Goal: Information Seeking & Learning: Learn about a topic

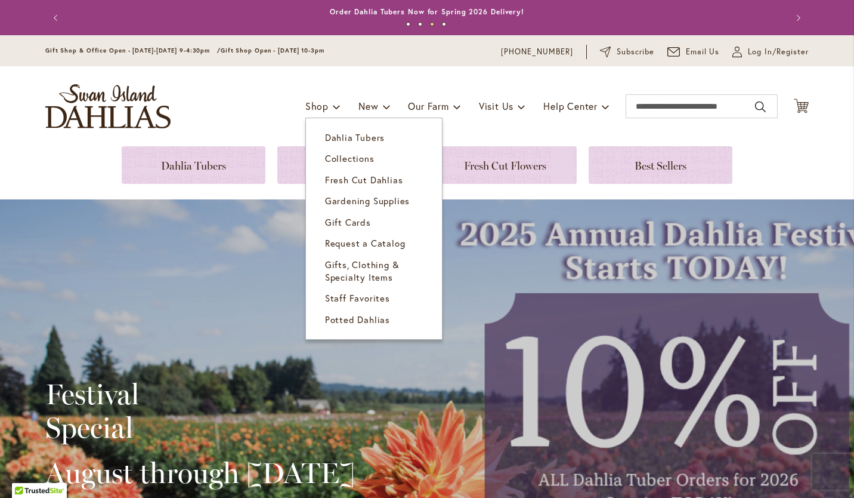
click at [333, 135] on span "Dahlia Tubers" at bounding box center [355, 137] width 60 height 12
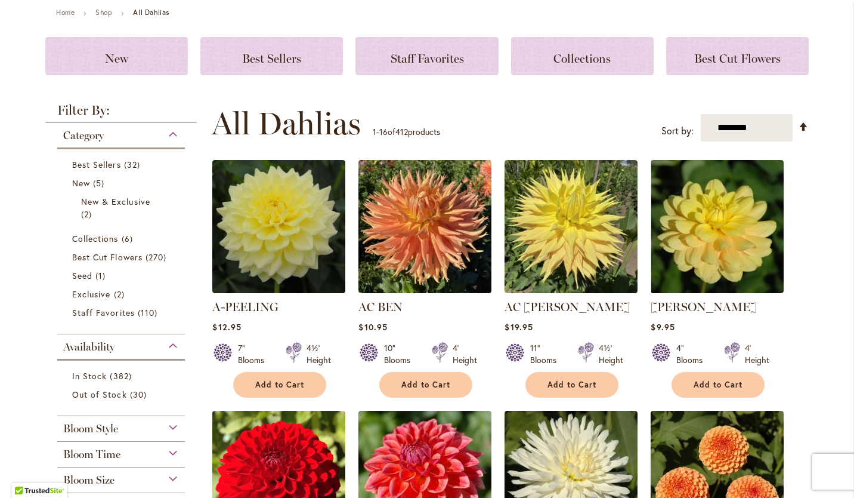
scroll to position [181, 0]
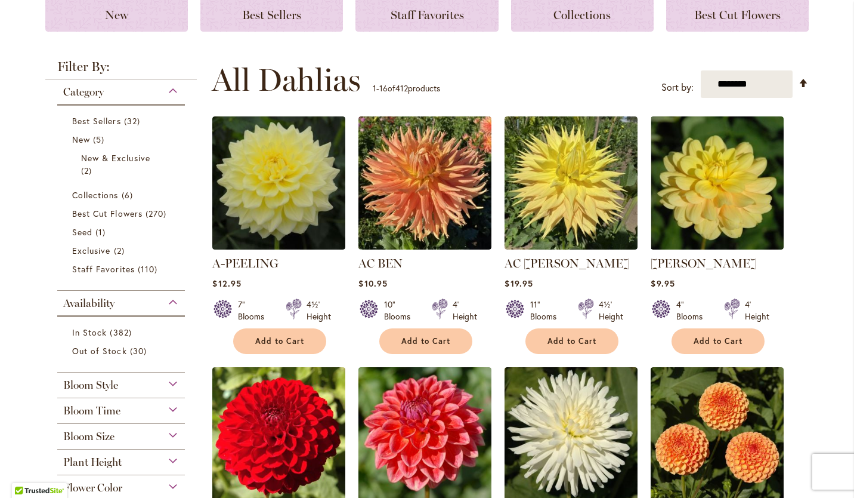
click at [169, 301] on div "Availability" at bounding box center [121, 300] width 128 height 19
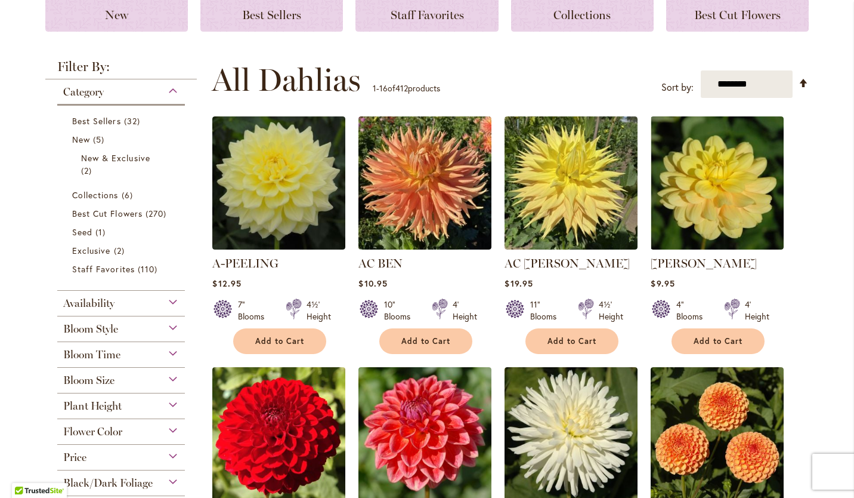
click at [169, 301] on div "Availability" at bounding box center [121, 300] width 128 height 19
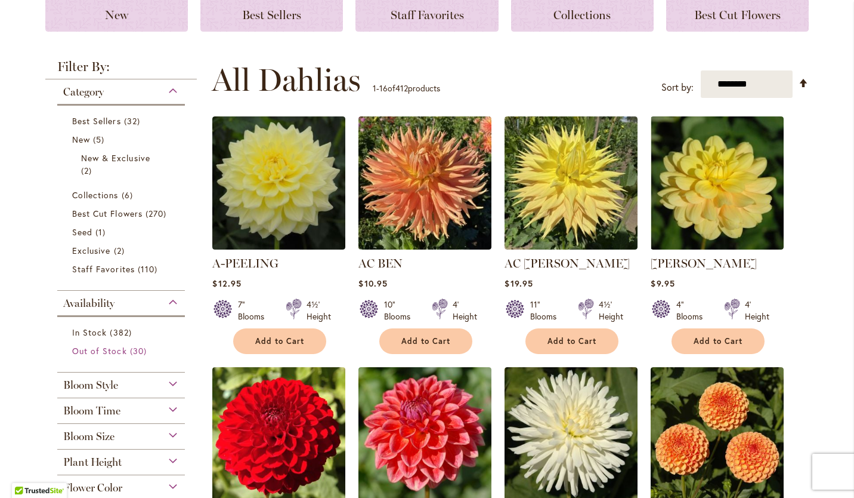
click at [119, 350] on span "Out of Stock" at bounding box center [99, 350] width 55 height 11
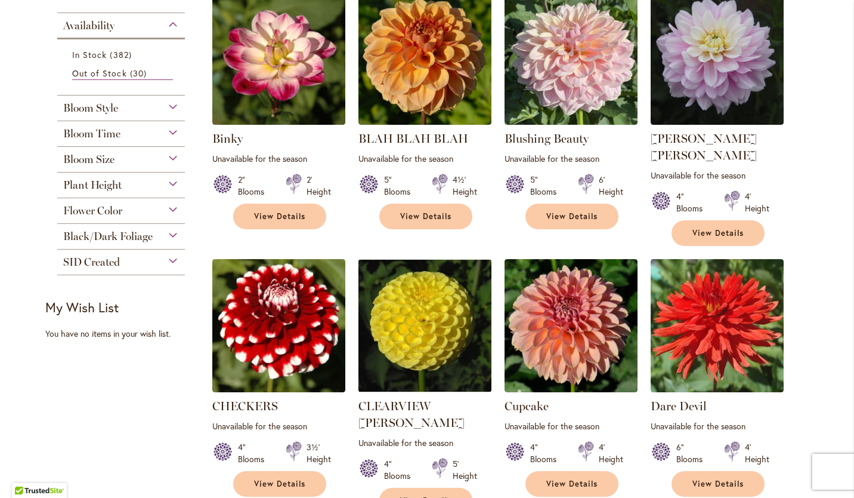
scroll to position [272, 0]
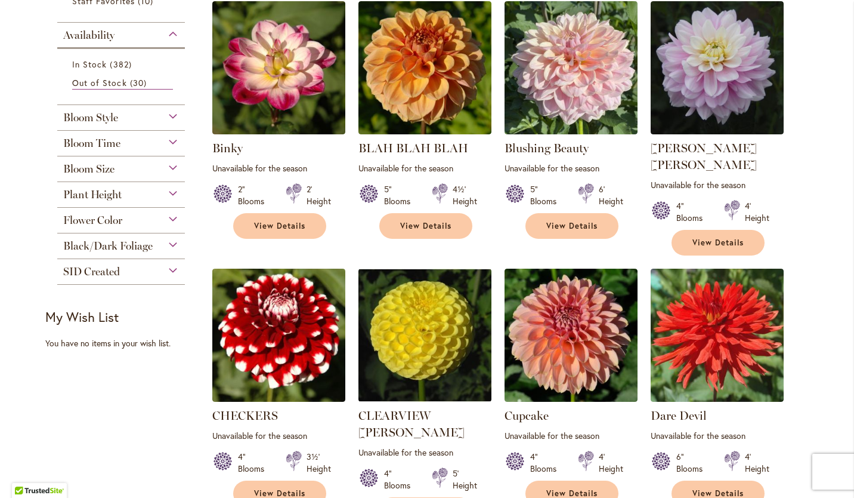
click at [169, 192] on div "Plant Height" at bounding box center [121, 191] width 128 height 19
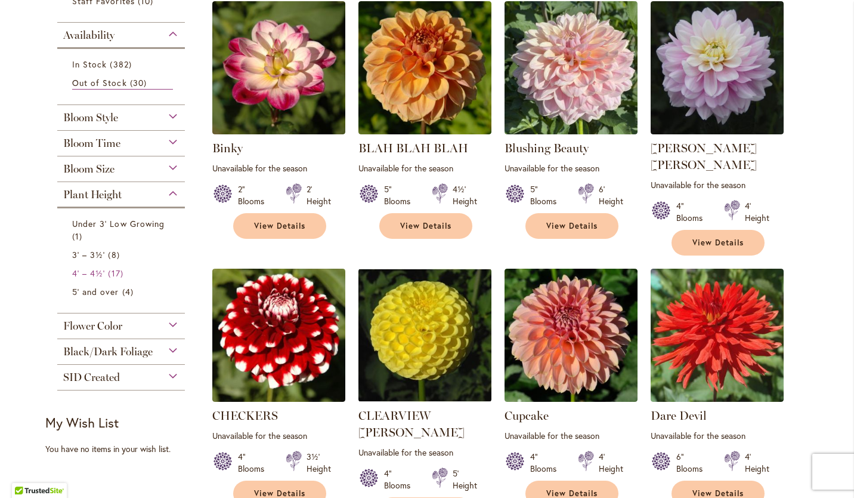
click at [75, 267] on span "4' – 4½'" at bounding box center [88, 272] width 33 height 11
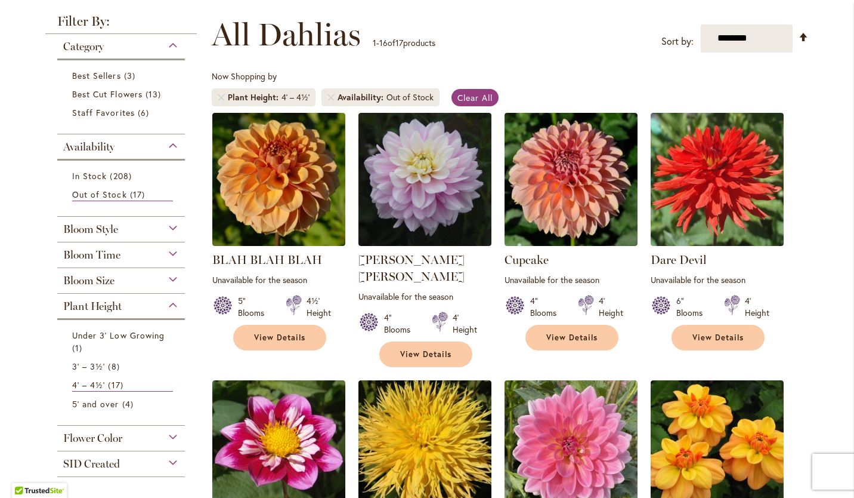
scroll to position [159, 0]
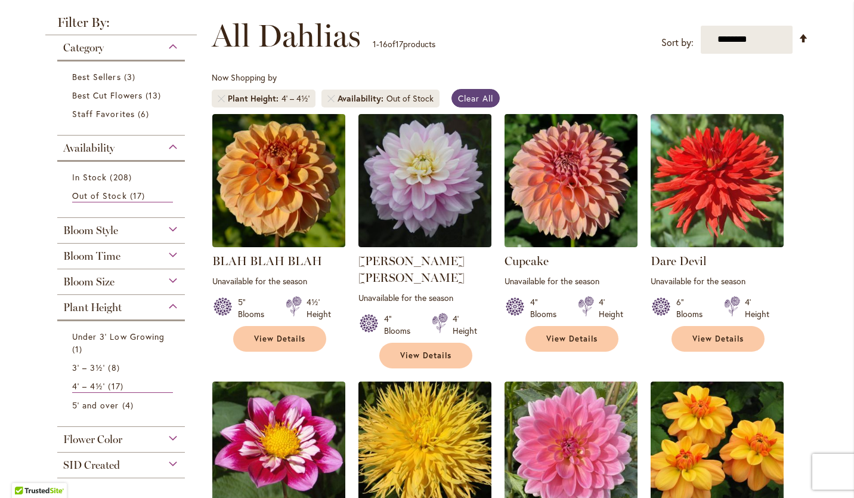
click at [473, 95] on span "Clear All" at bounding box center [475, 97] width 35 height 11
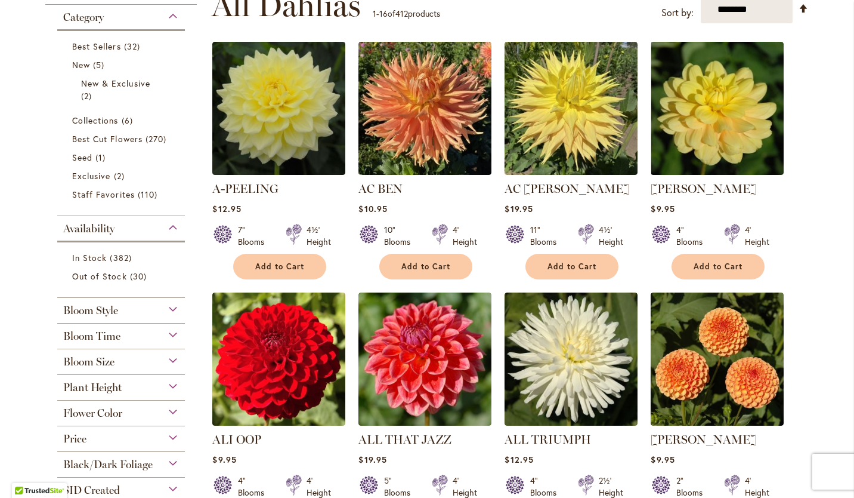
scroll to position [283, 0]
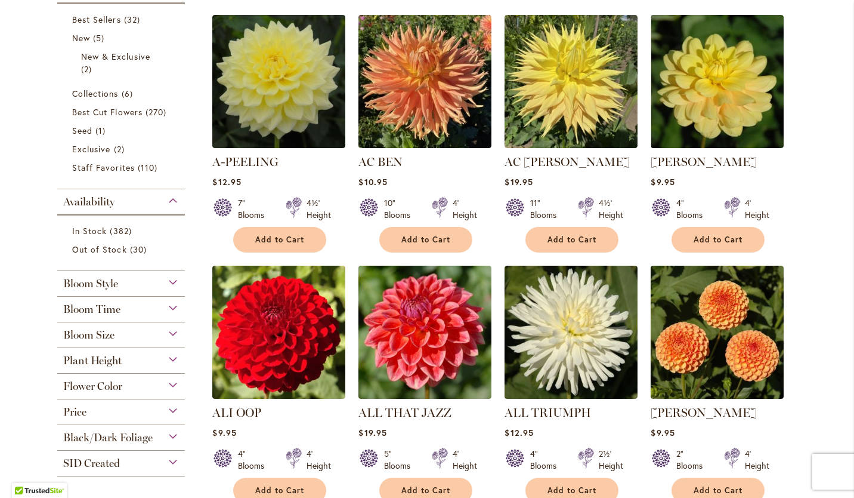
click at [168, 330] on div "Bloom Size" at bounding box center [121, 331] width 128 height 19
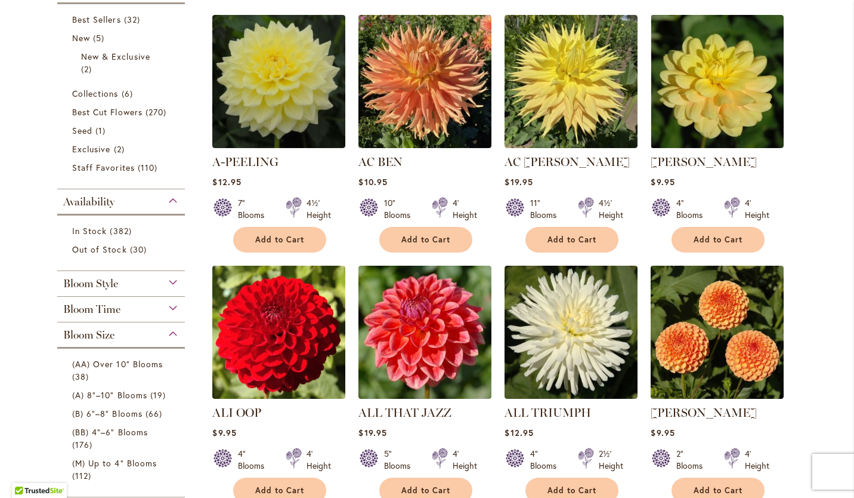
click at [170, 327] on div "Bloom Size" at bounding box center [121, 331] width 128 height 19
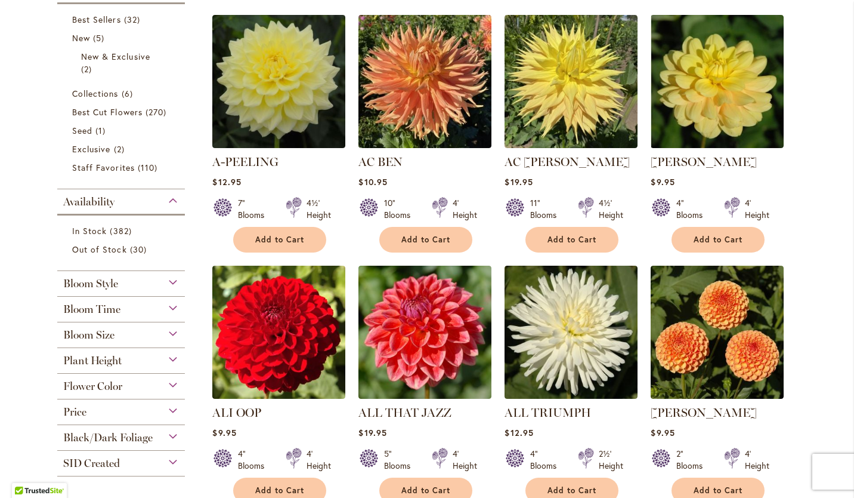
click at [168, 358] on div "Plant Height" at bounding box center [121, 357] width 128 height 19
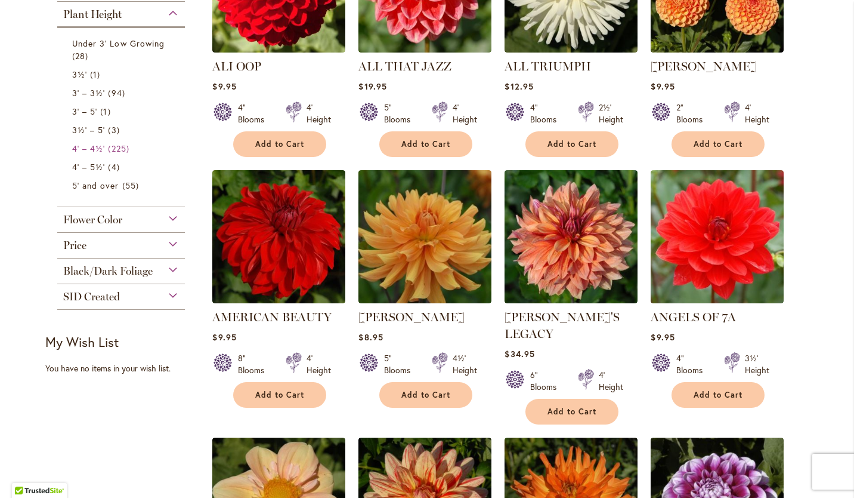
click at [91, 146] on span "4' – 4½'" at bounding box center [88, 148] width 33 height 11
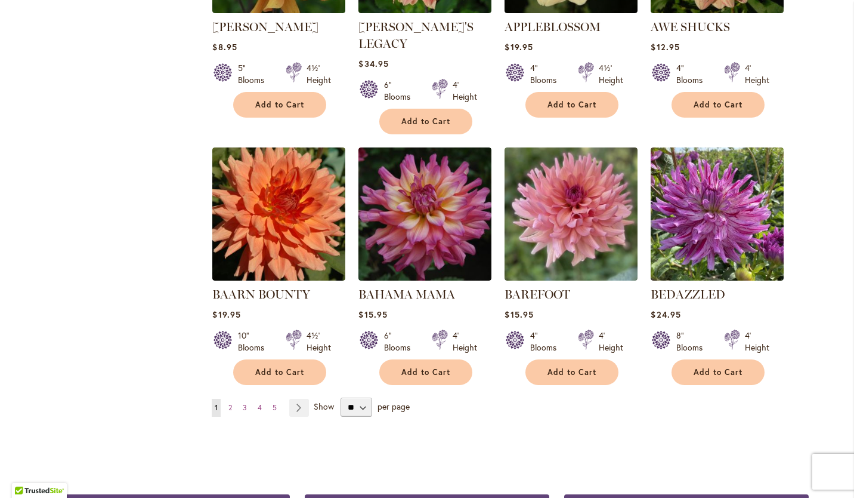
scroll to position [895, 0]
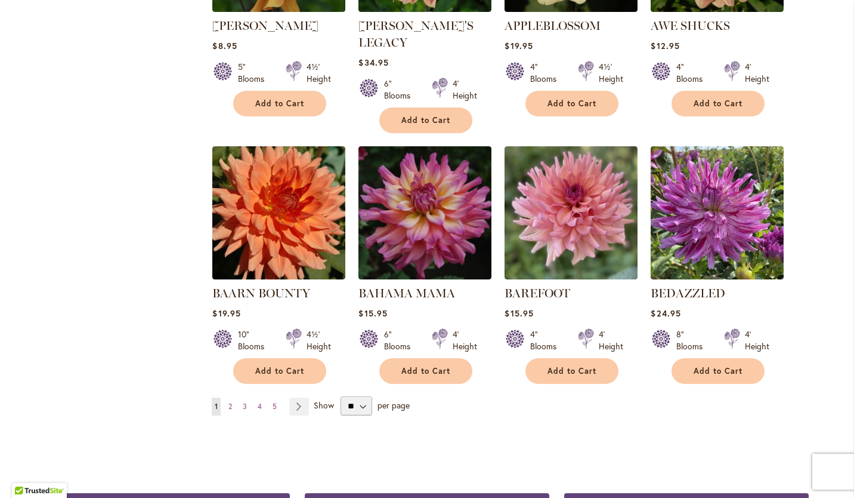
click at [229, 402] on span "2" at bounding box center [231, 406] width 4 height 9
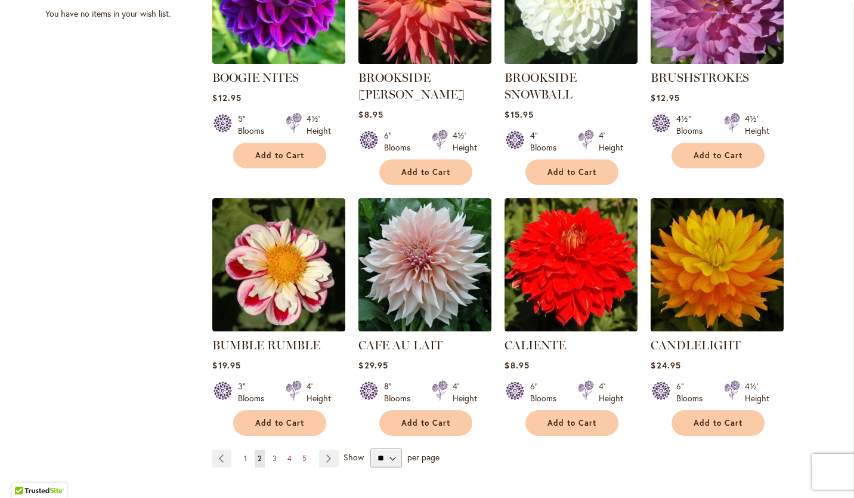
scroll to position [878, 0]
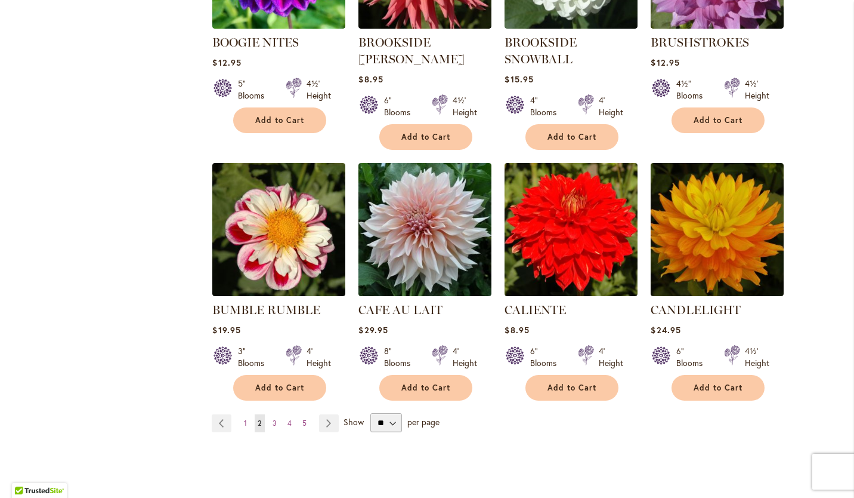
click at [273, 419] on span "3" at bounding box center [275, 422] width 4 height 9
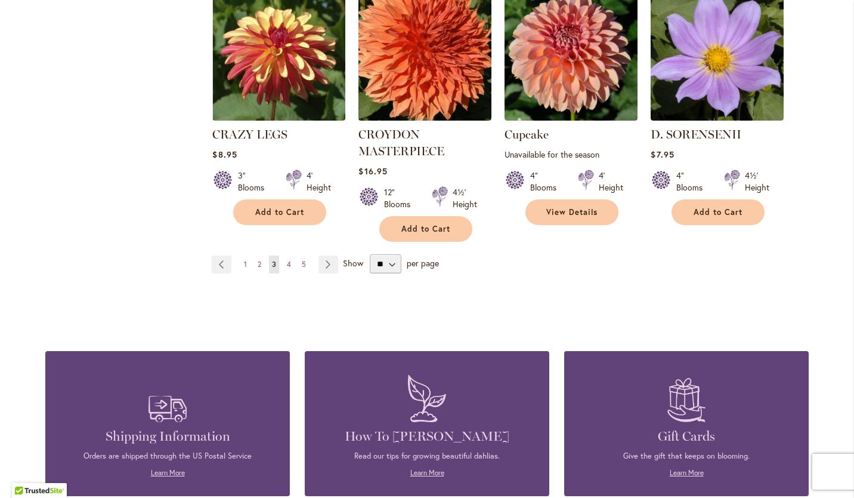
scroll to position [1099, 0]
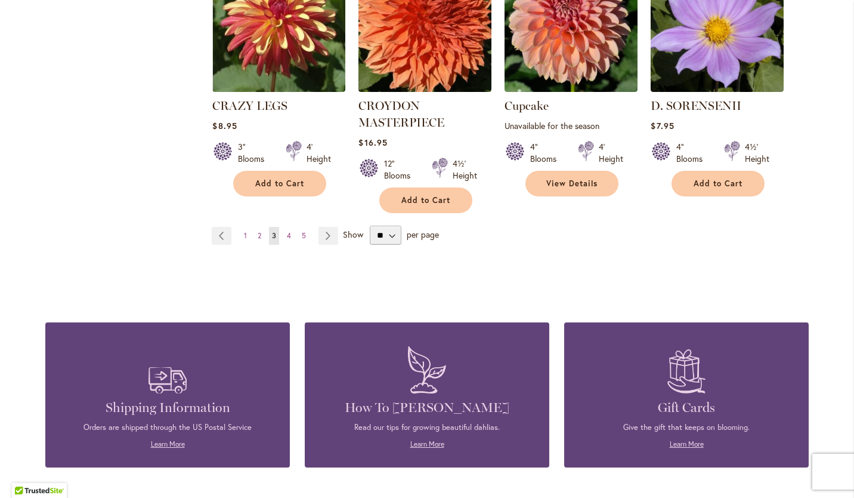
click at [287, 227] on link "Page 4" at bounding box center [289, 236] width 10 height 18
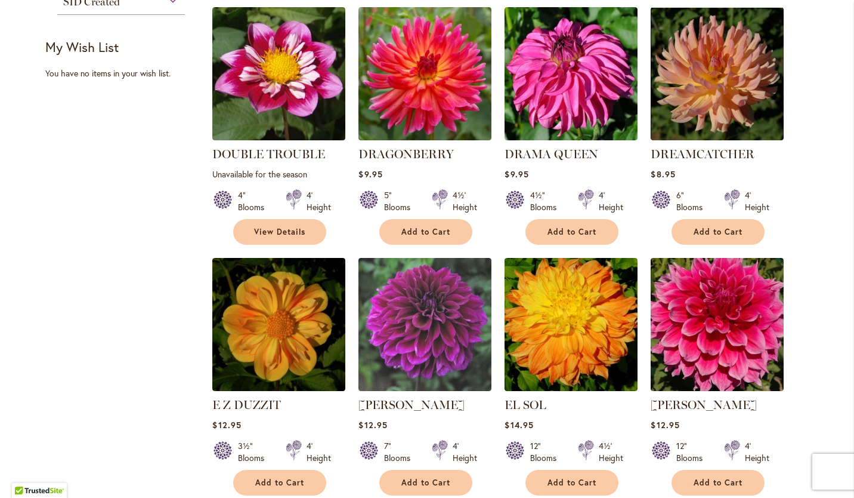
scroll to position [847, 0]
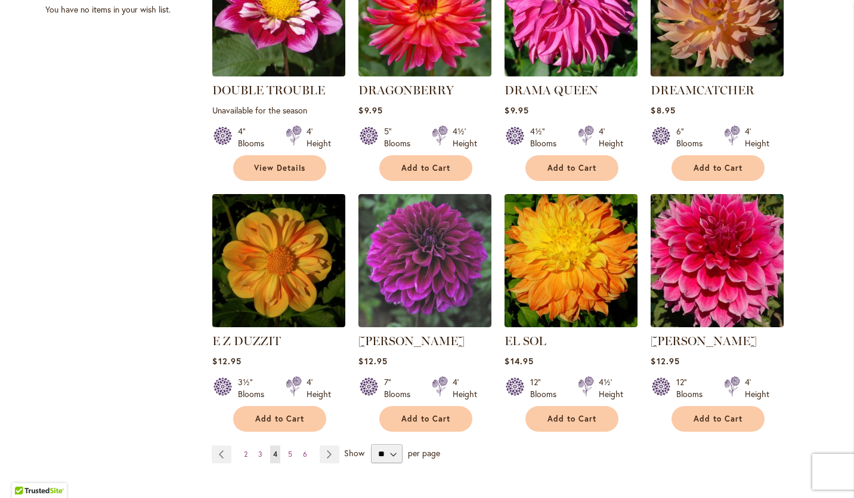
click at [288, 449] on span "5" at bounding box center [290, 453] width 4 height 9
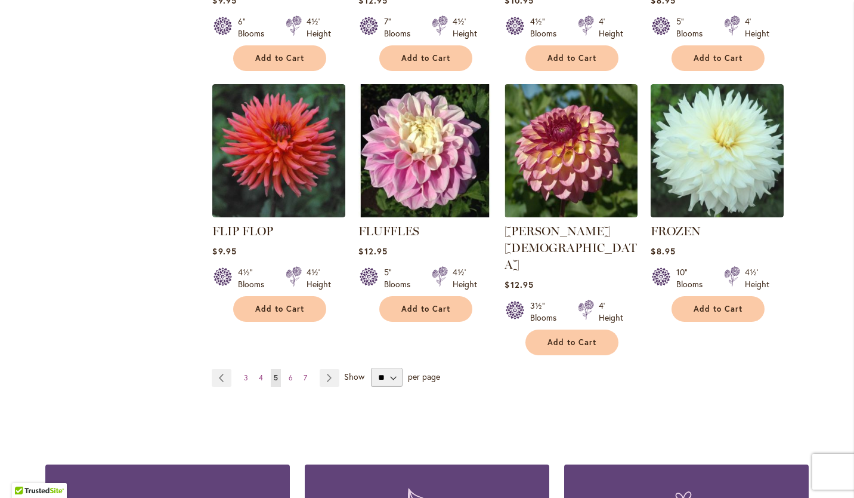
scroll to position [968, 0]
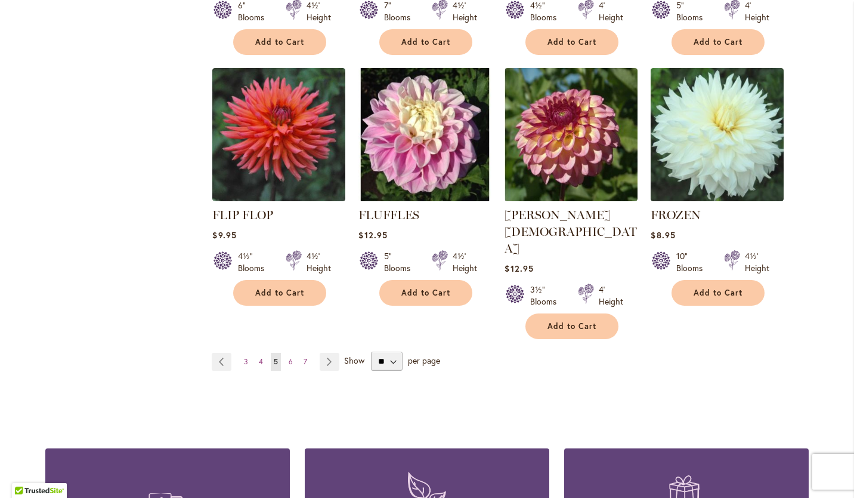
click at [289, 357] on span "6" at bounding box center [291, 361] width 4 height 9
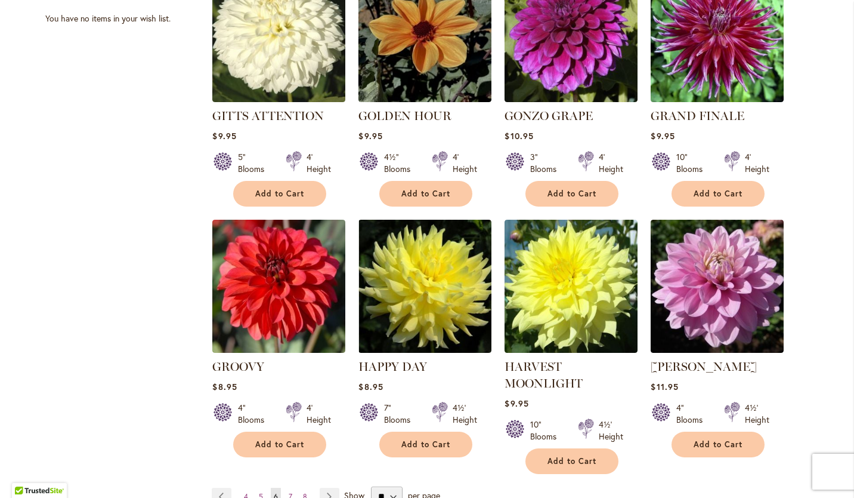
scroll to position [870, 0]
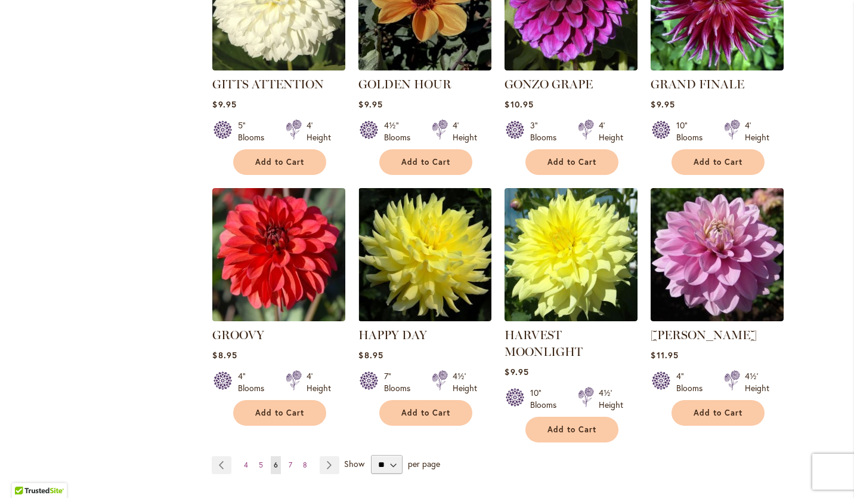
click at [289, 460] on span "7" at bounding box center [291, 464] width 4 height 9
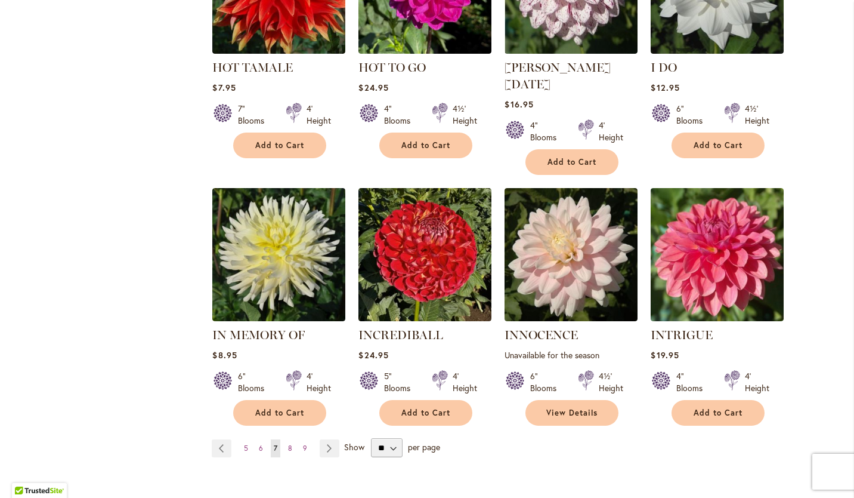
scroll to position [874, 0]
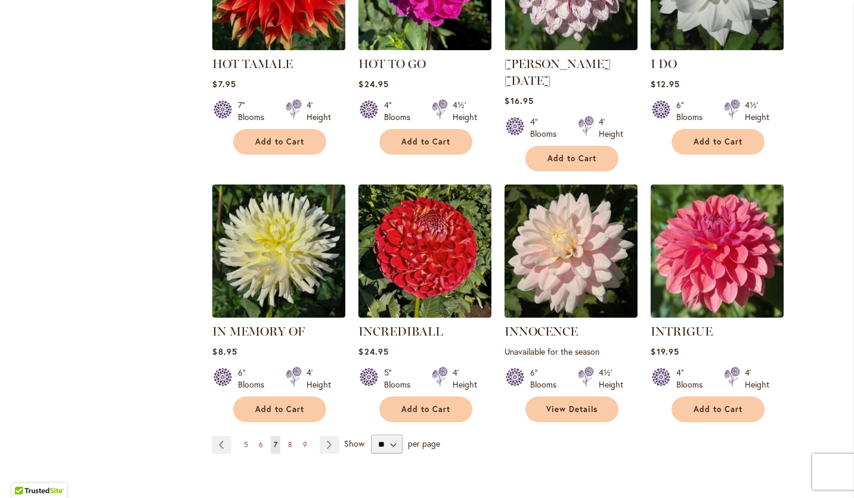
click at [285, 436] on link "Page 8" at bounding box center [290, 445] width 10 height 18
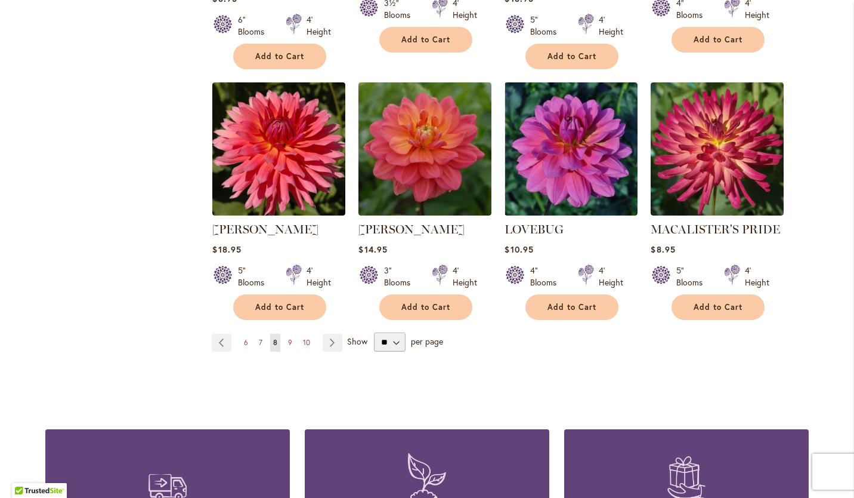
scroll to position [1014, 0]
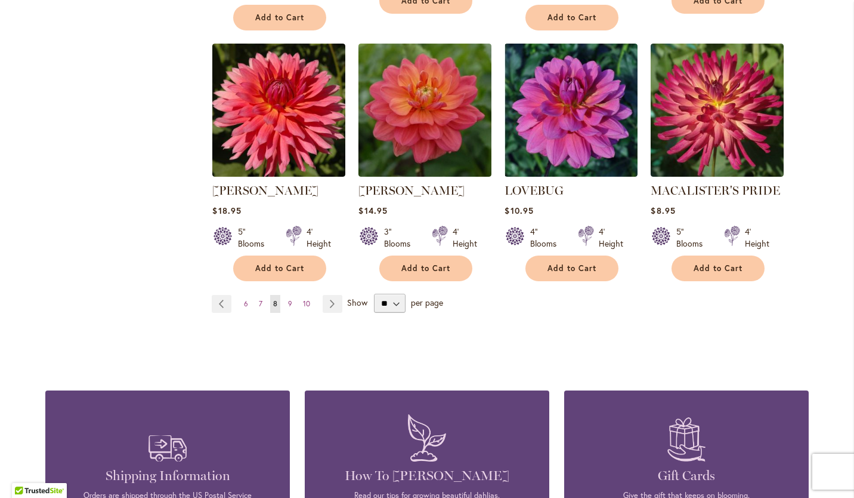
click at [288, 299] on span "9" at bounding box center [290, 303] width 4 height 9
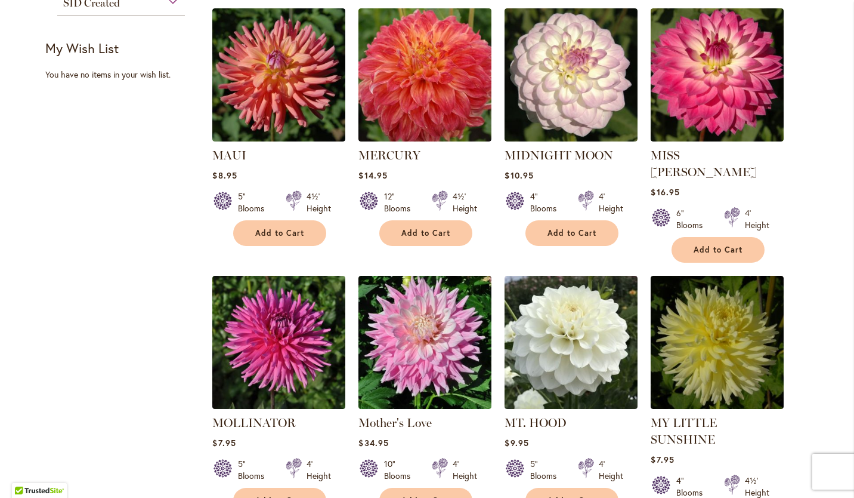
scroll to position [849, 0]
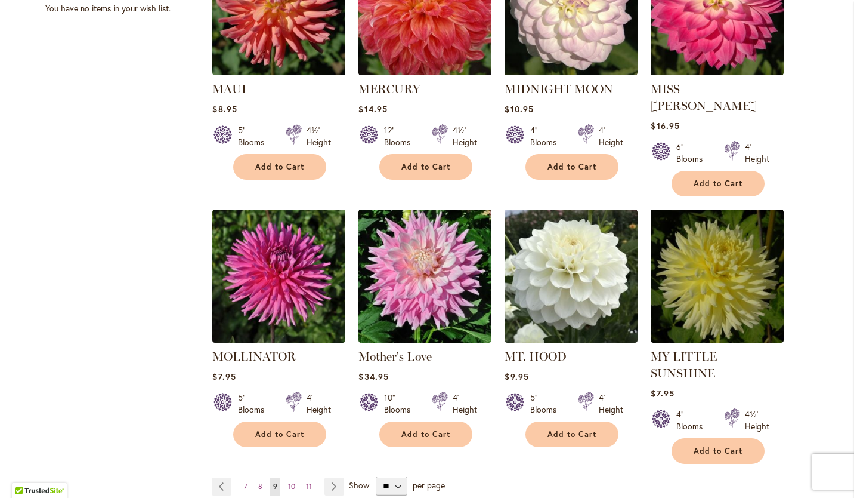
click at [288, 482] on span "10" at bounding box center [291, 486] width 7 height 9
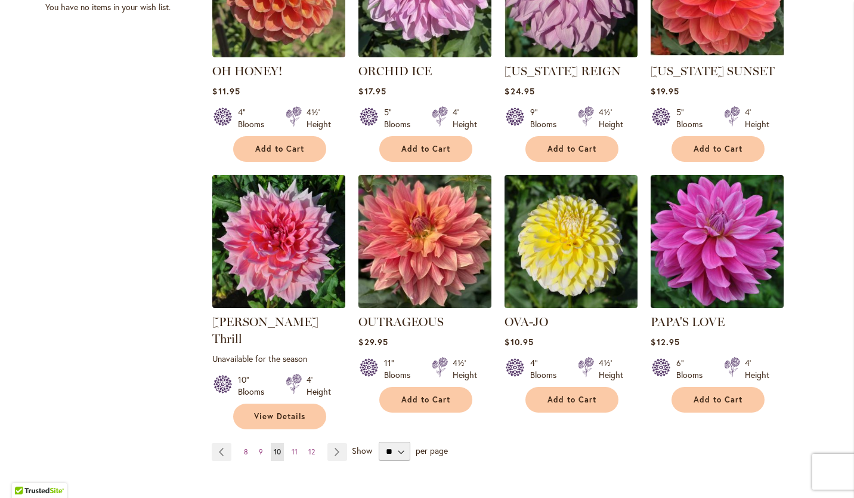
scroll to position [878, 0]
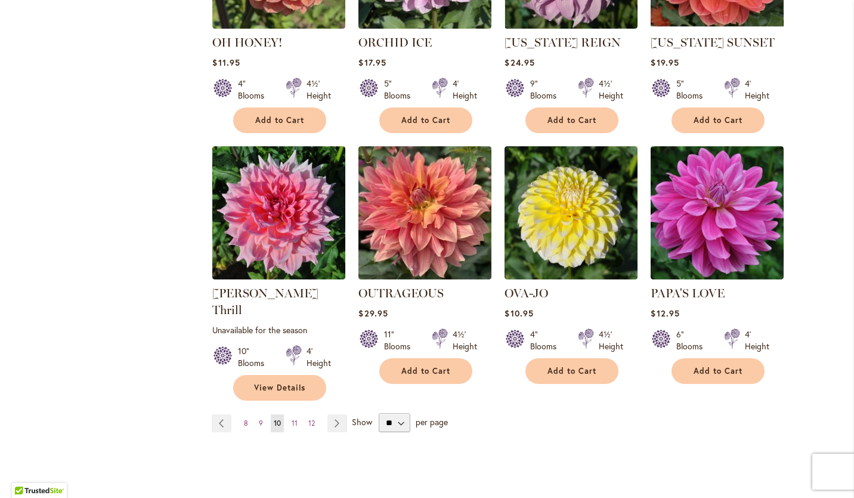
click at [292, 418] on span "11" at bounding box center [295, 422] width 6 height 9
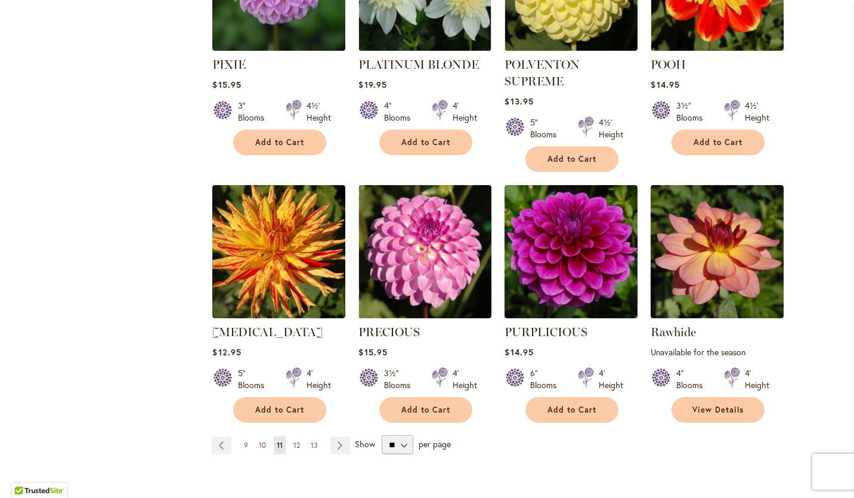
scroll to position [891, 0]
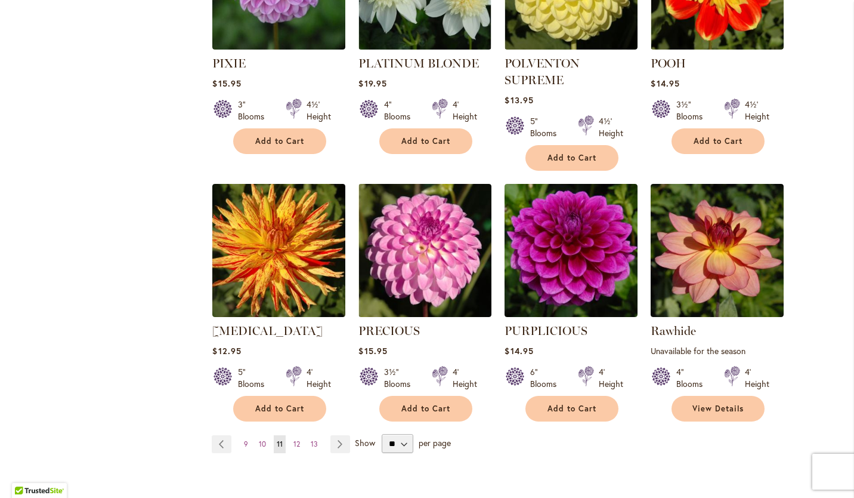
click at [294, 439] on span "12" at bounding box center [297, 443] width 7 height 9
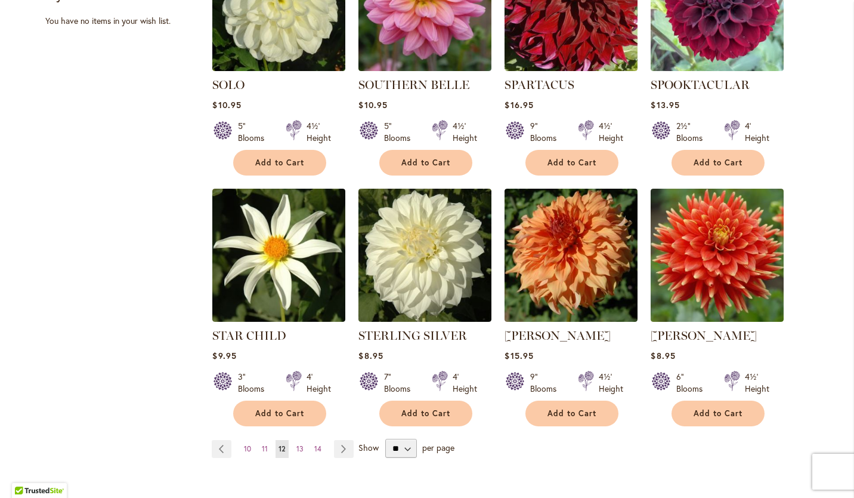
scroll to position [869, 0]
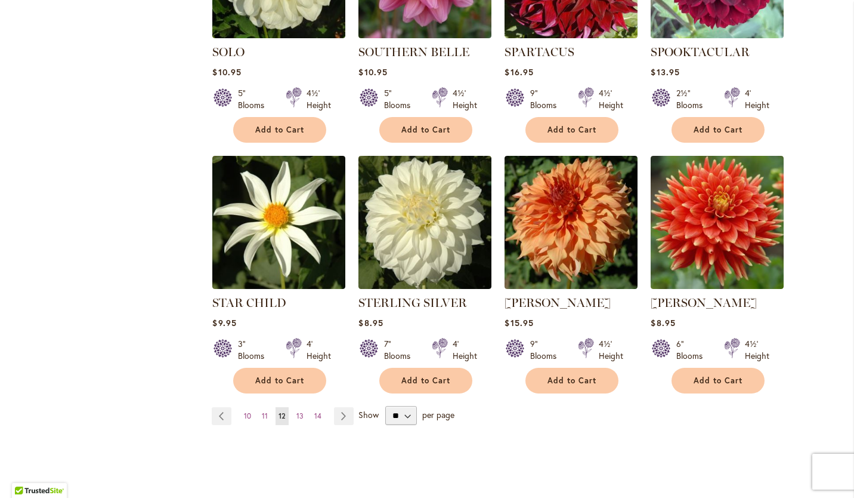
click at [297, 412] on span "13" at bounding box center [300, 415] width 7 height 9
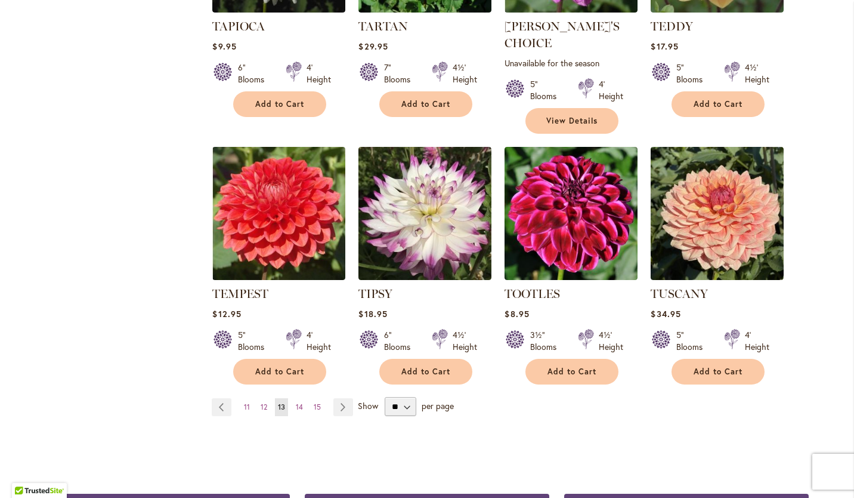
scroll to position [944, 0]
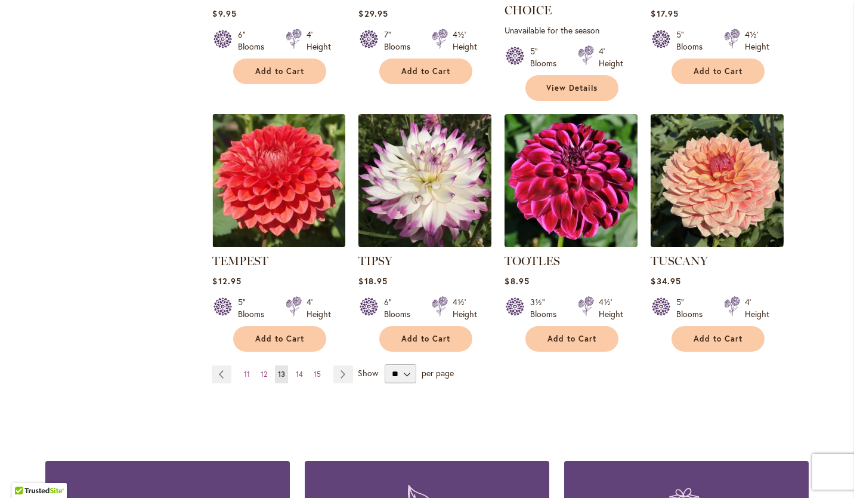
click at [298, 369] on span "14" at bounding box center [299, 373] width 7 height 9
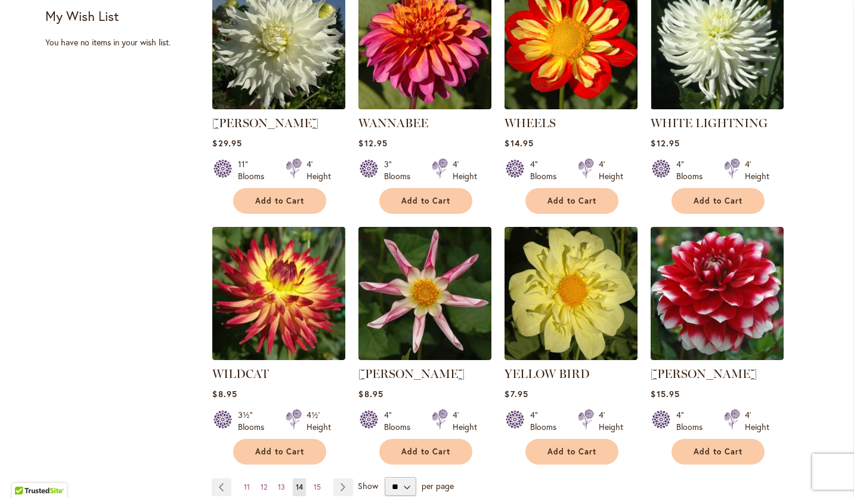
scroll to position [905, 0]
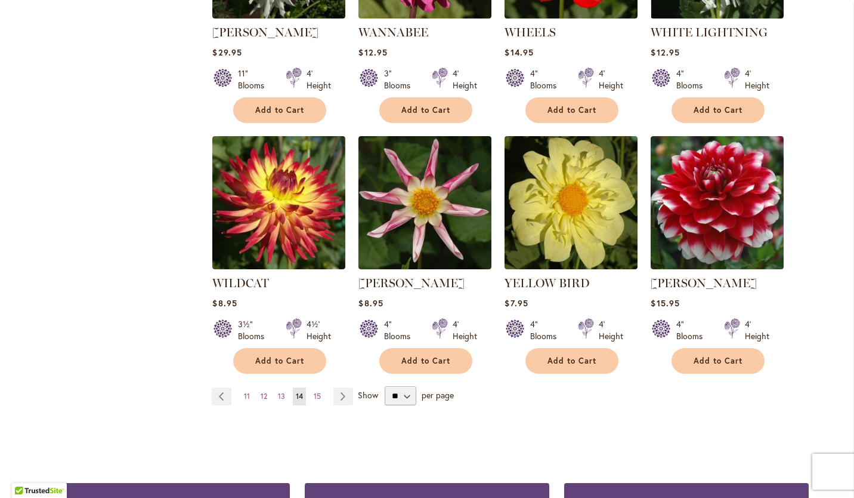
click at [314, 391] on span "15" at bounding box center [317, 395] width 7 height 9
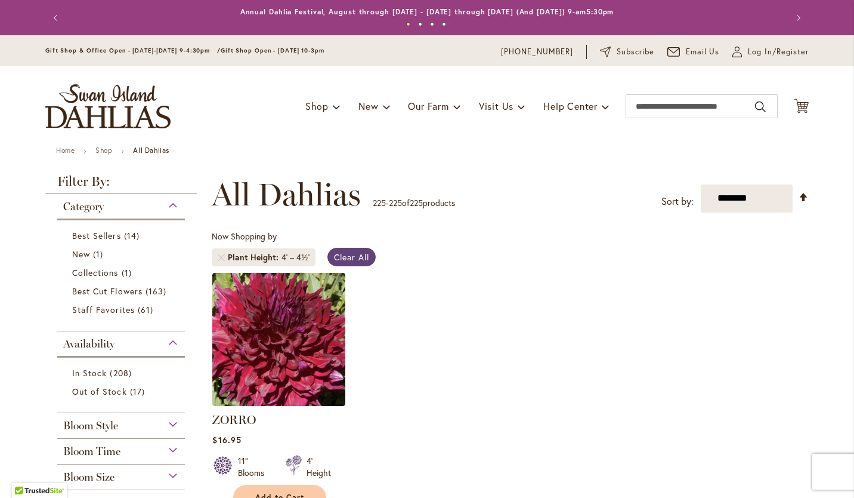
click at [357, 261] on span "Clear All" at bounding box center [351, 256] width 35 height 11
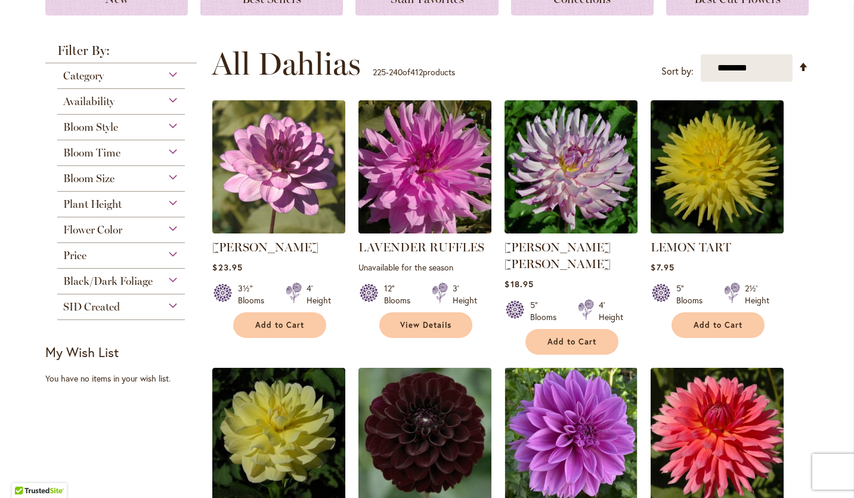
scroll to position [215, 0]
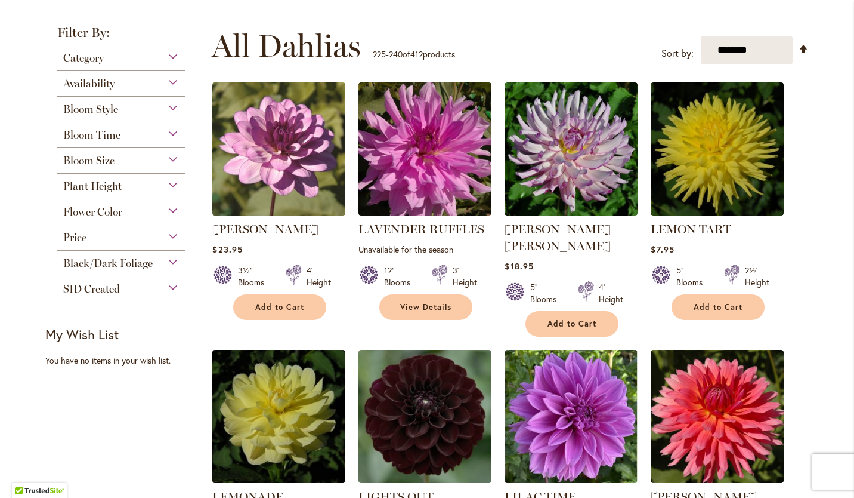
click at [168, 183] on div "Plant Height" at bounding box center [121, 183] width 128 height 19
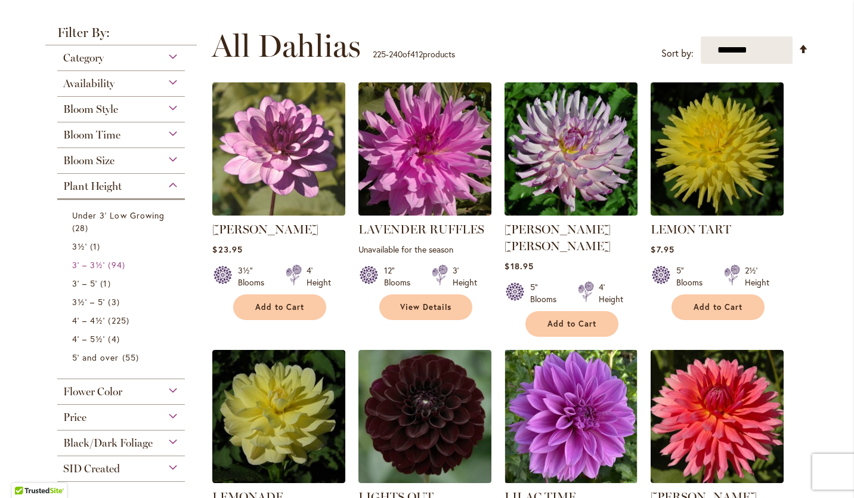
click at [91, 262] on span "3' – 3½'" at bounding box center [88, 264] width 33 height 11
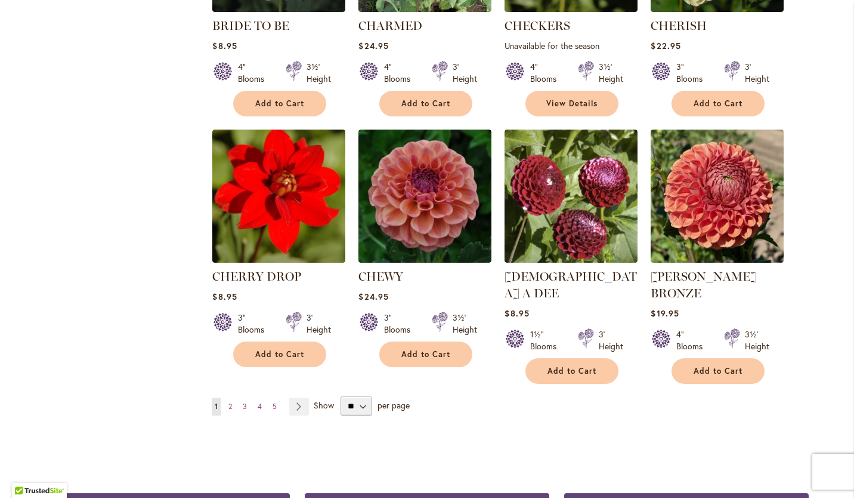
scroll to position [930, 0]
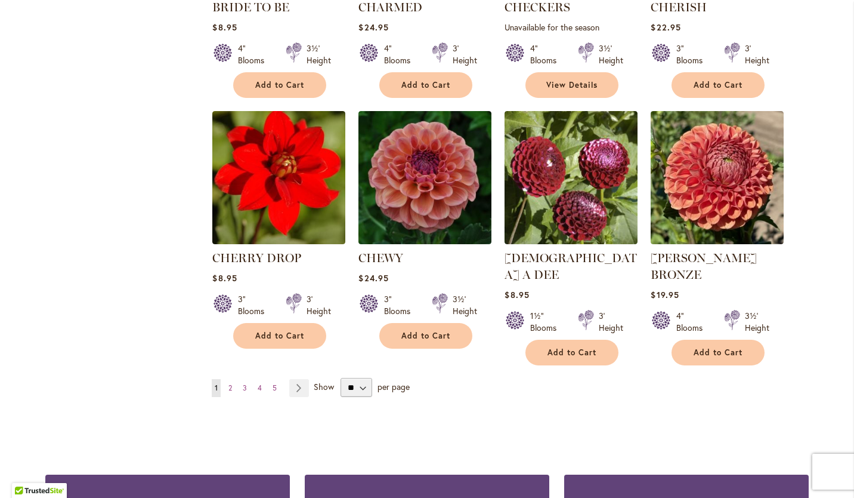
click at [229, 383] on span "2" at bounding box center [231, 387] width 4 height 9
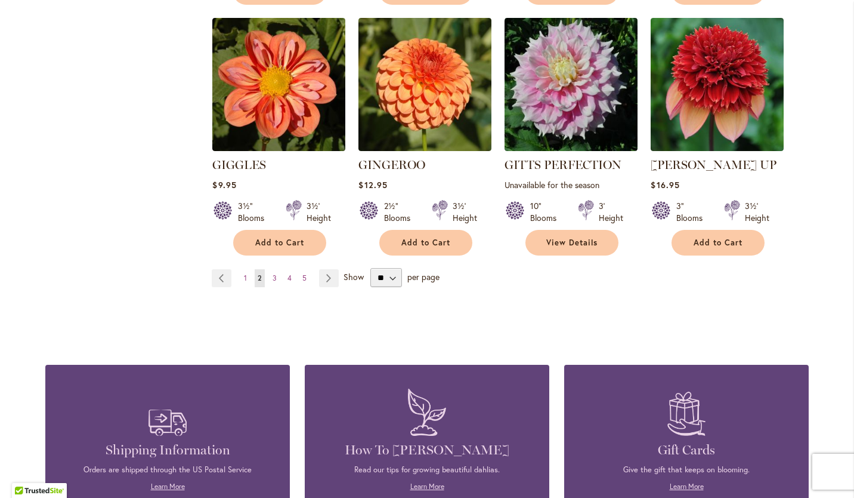
scroll to position [1062, 0]
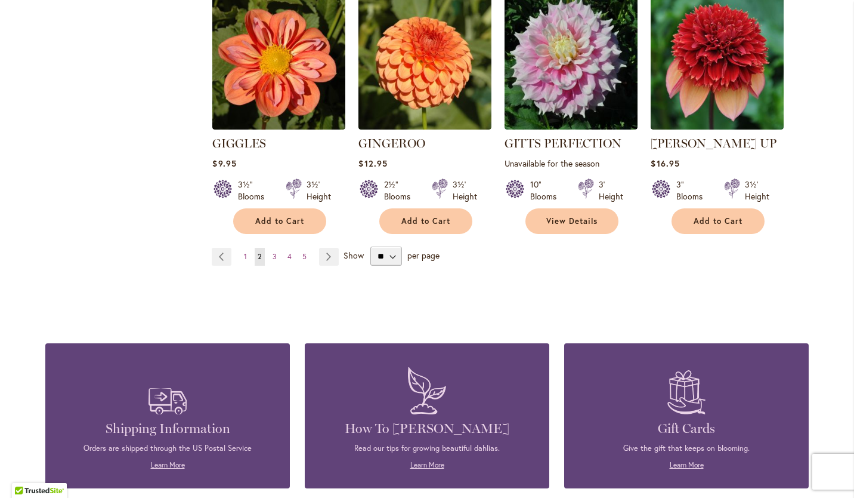
click at [273, 252] on span "3" at bounding box center [275, 256] width 4 height 9
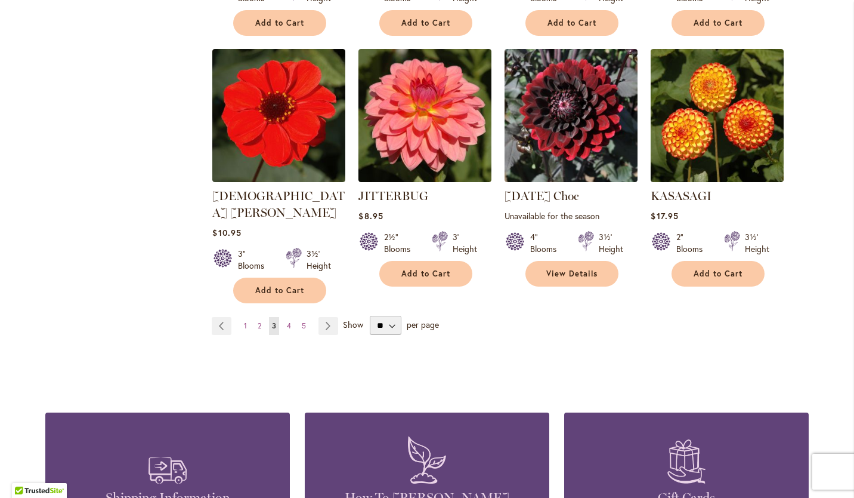
scroll to position [982, 0]
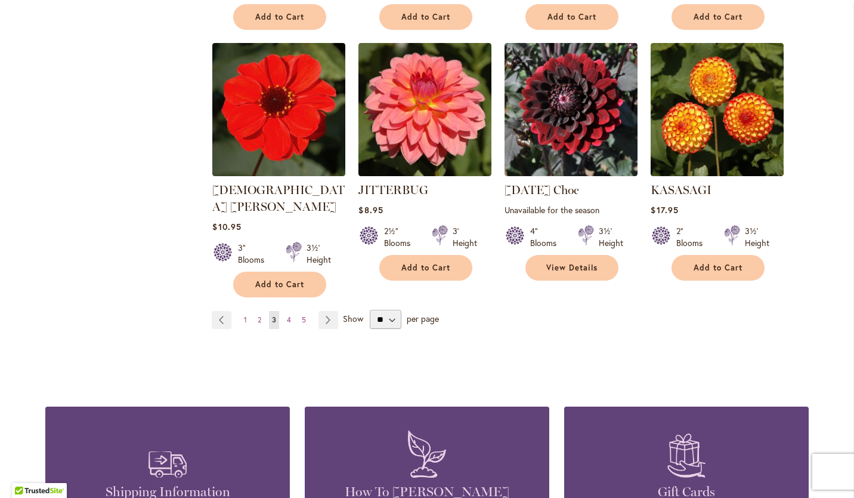
click at [287, 315] on span "4" at bounding box center [289, 319] width 4 height 9
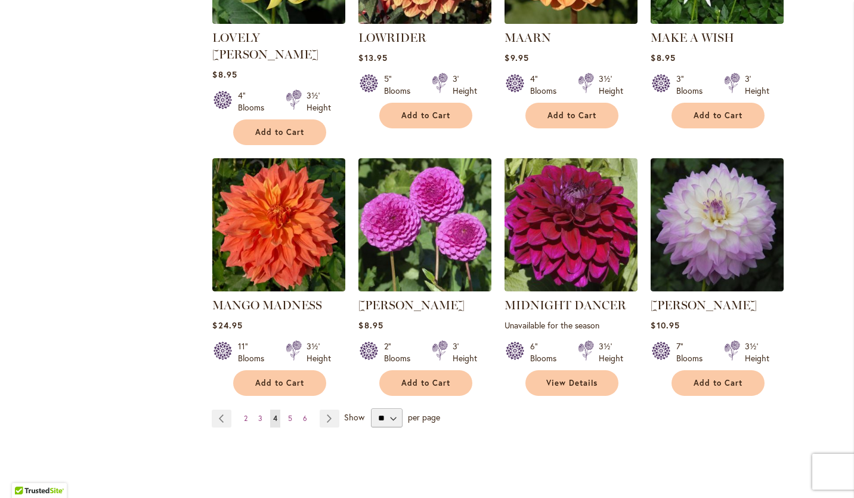
scroll to position [977, 0]
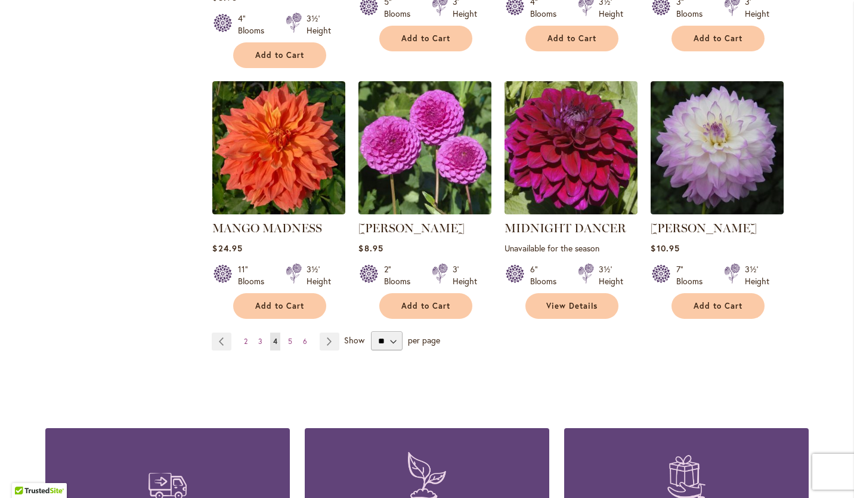
click at [288, 337] on span "5" at bounding box center [290, 341] width 4 height 9
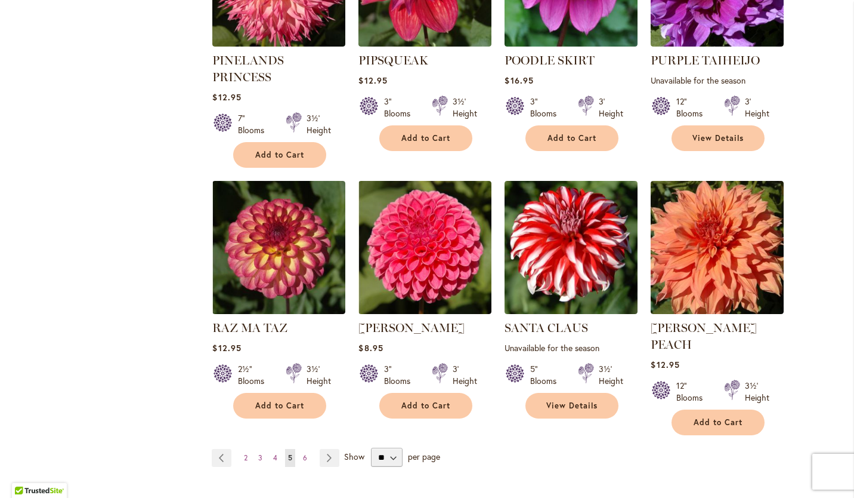
scroll to position [884, 0]
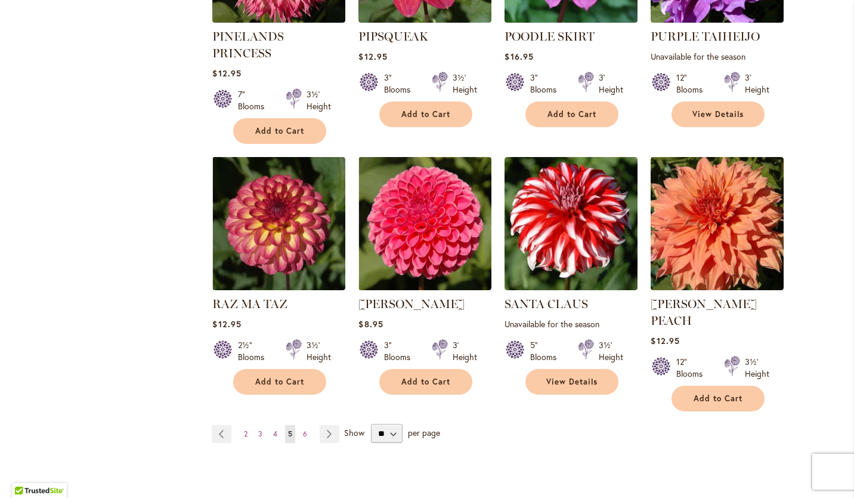
click at [303, 429] on span "6" at bounding box center [305, 433] width 4 height 9
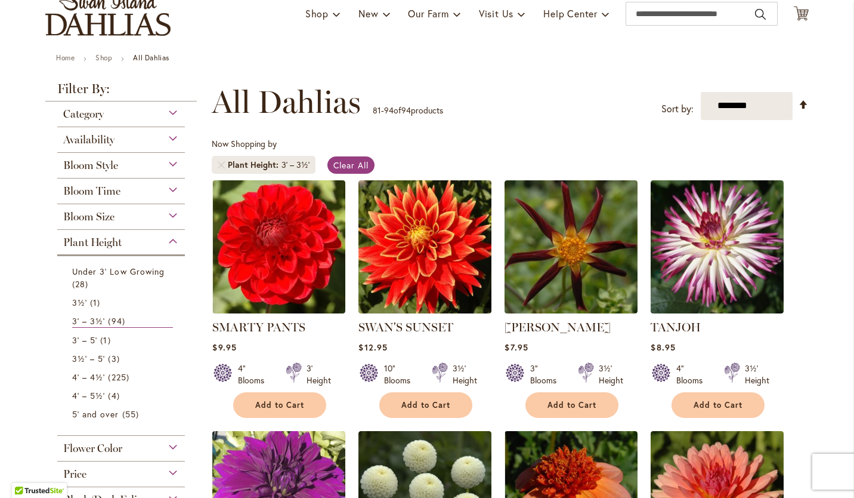
scroll to position [91, 0]
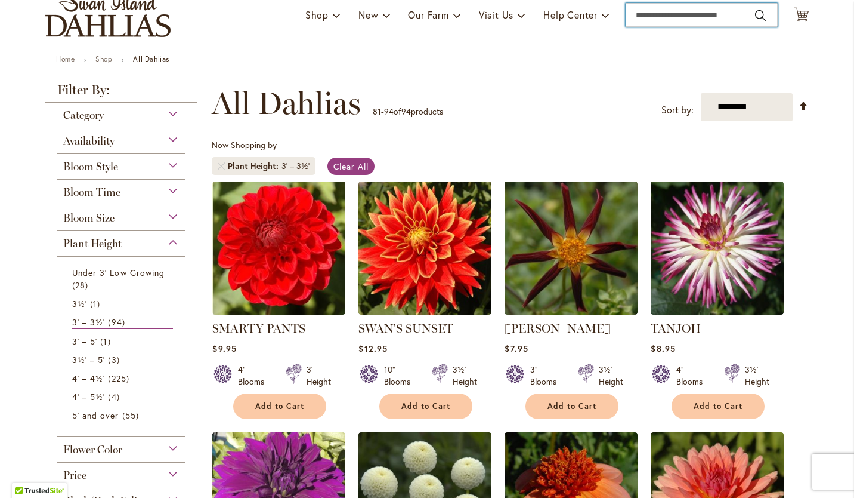
click at [643, 12] on input "Search" at bounding box center [702, 15] width 152 height 24
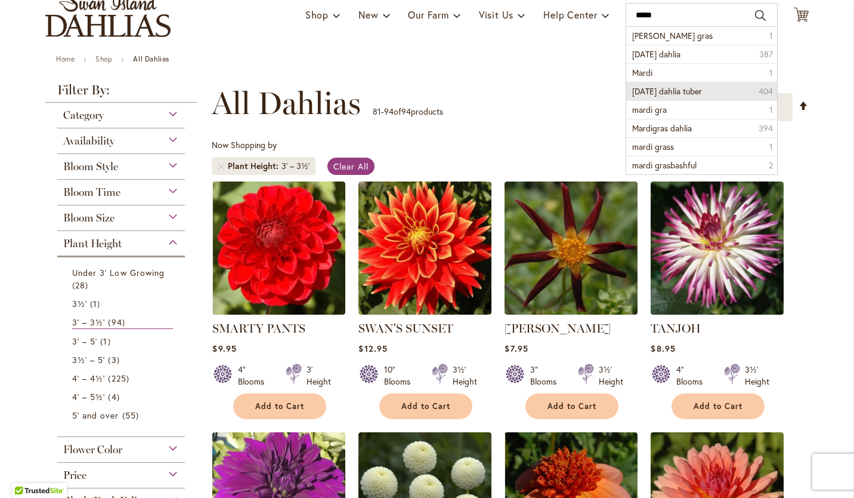
click at [652, 92] on span "[DATE] dahlia tuber" at bounding box center [668, 90] width 70 height 11
type input "**********"
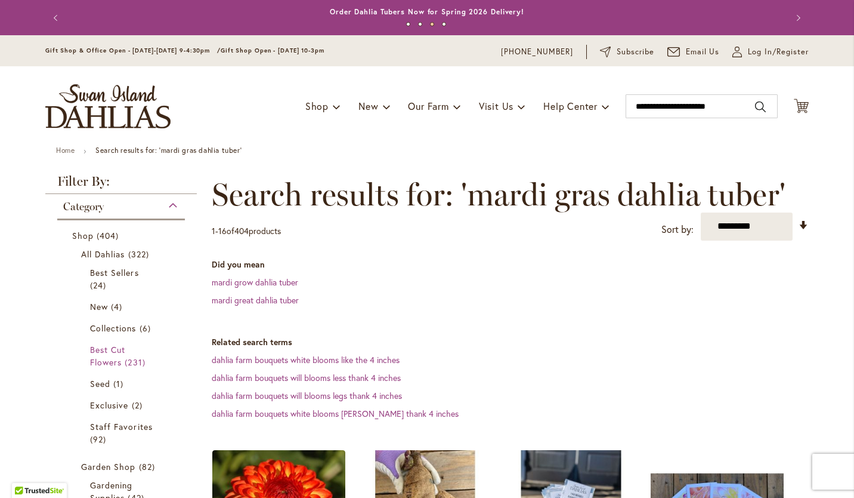
click at [108, 358] on span "Best Cut Flowers" at bounding box center [107, 356] width 35 height 24
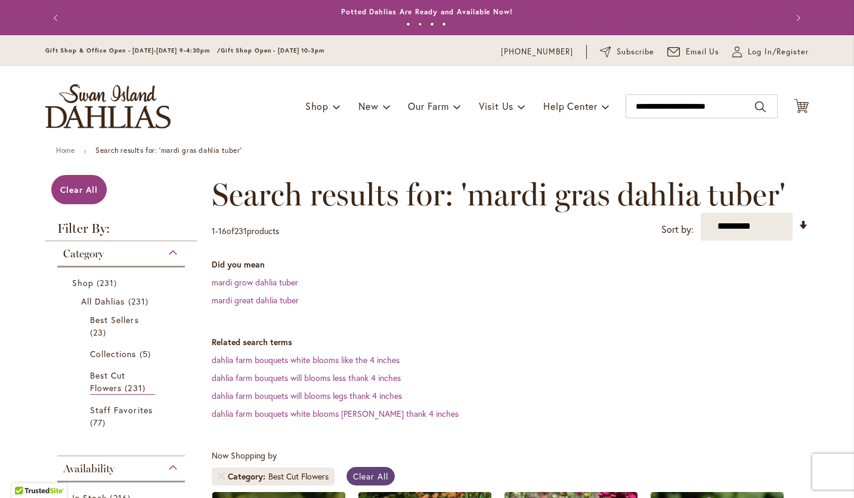
click at [371, 476] on span "Clear All" at bounding box center [370, 475] width 35 height 11
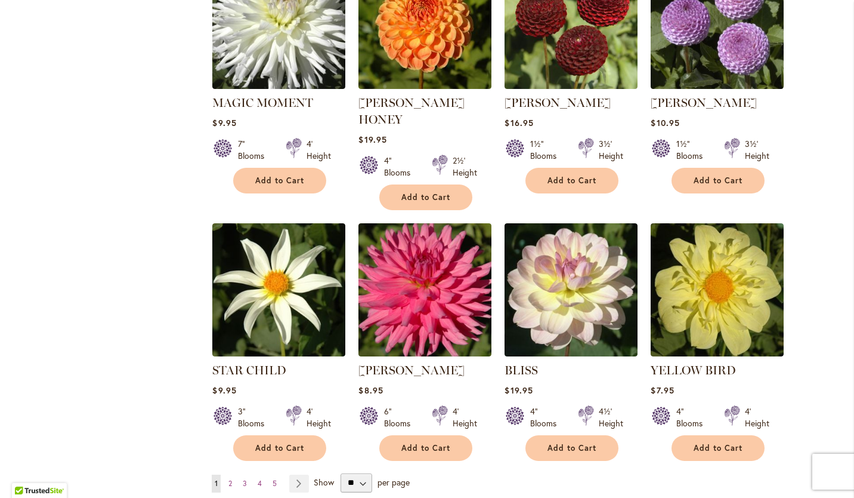
scroll to position [1178, 0]
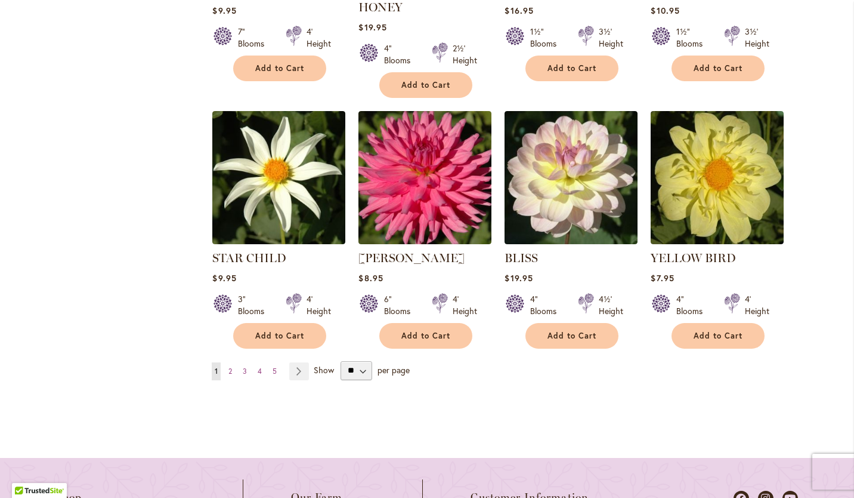
click at [229, 366] on span "2" at bounding box center [231, 370] width 4 height 9
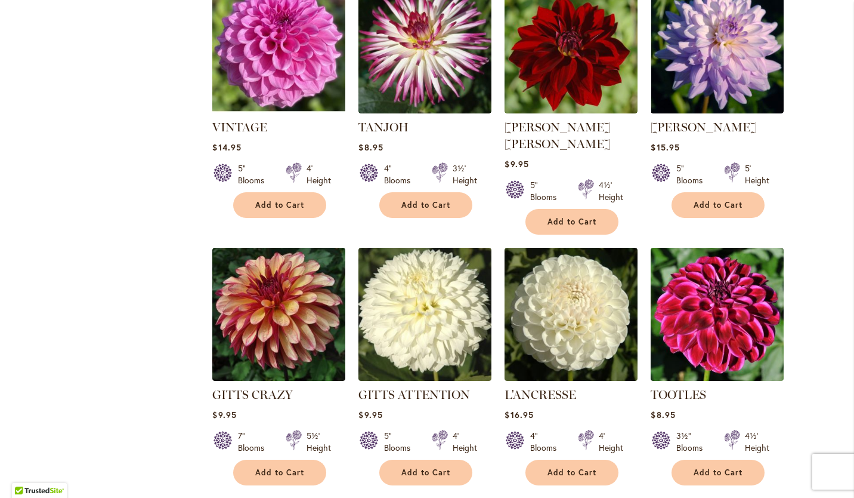
scroll to position [1140, 0]
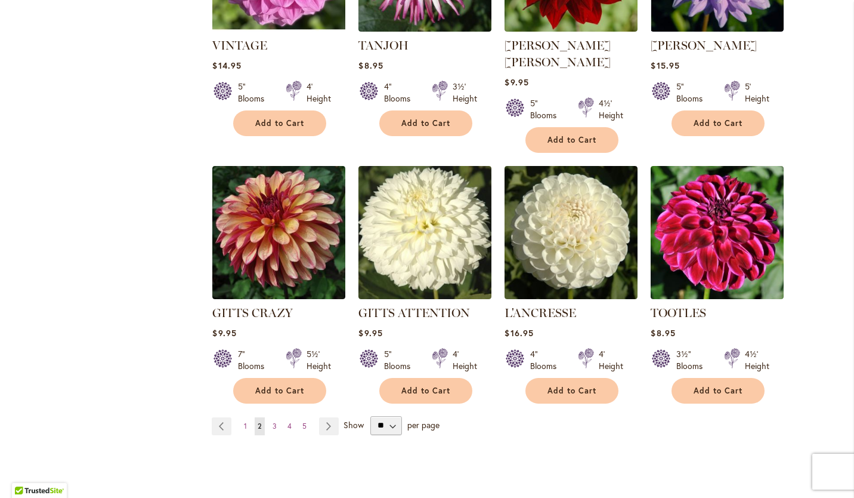
click at [273, 421] on span "3" at bounding box center [275, 425] width 4 height 9
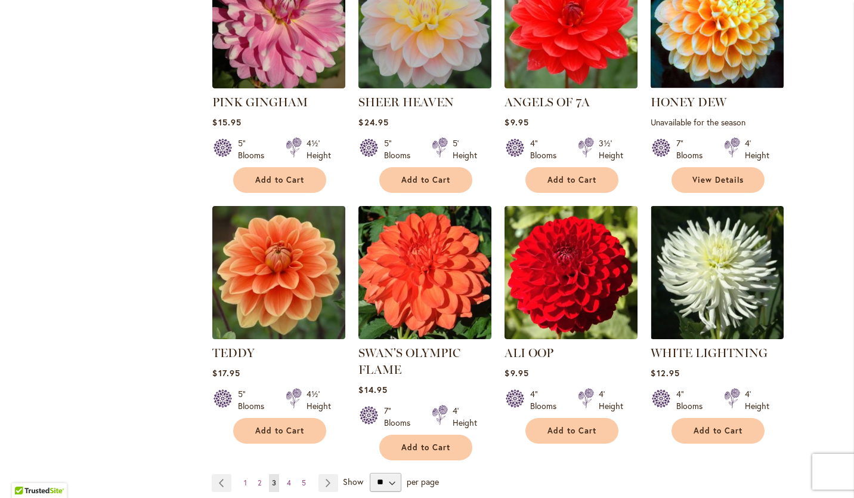
scroll to position [1065, 0]
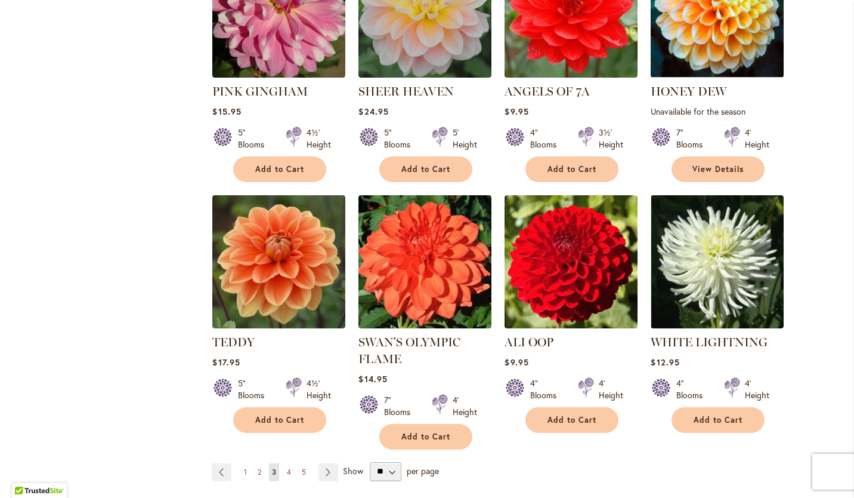
click at [287, 467] on span "4" at bounding box center [289, 471] width 4 height 9
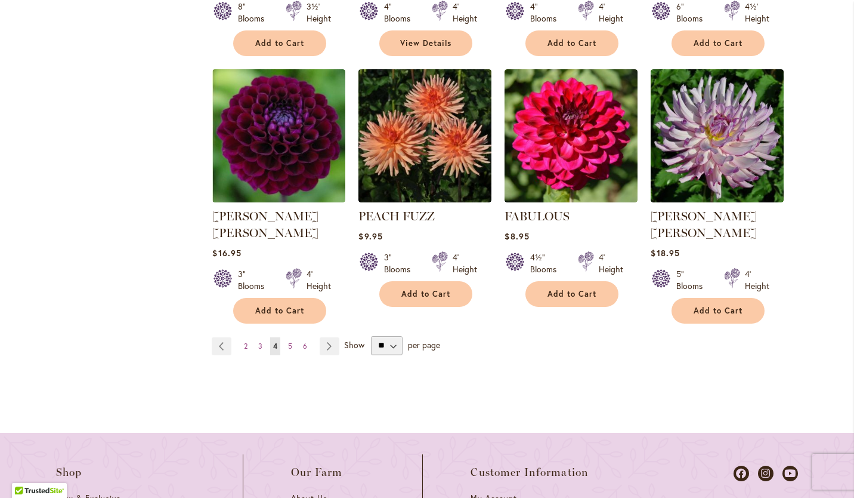
scroll to position [1189, 0]
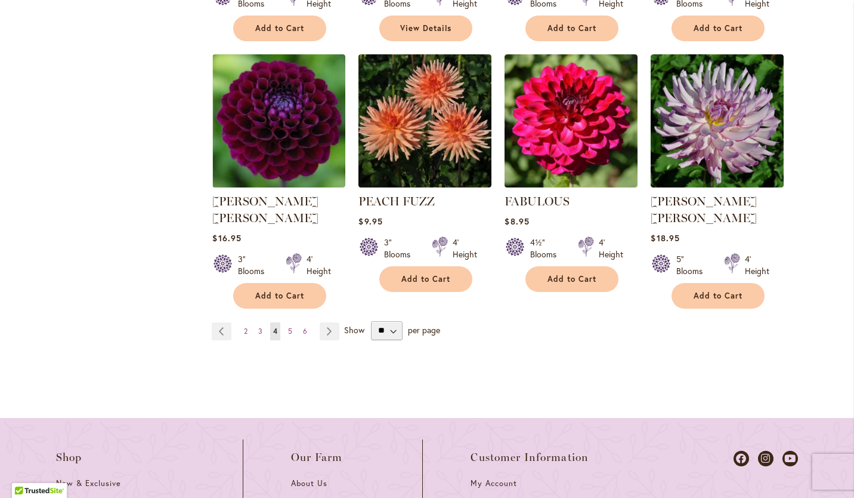
click at [288, 326] on span "5" at bounding box center [290, 330] width 4 height 9
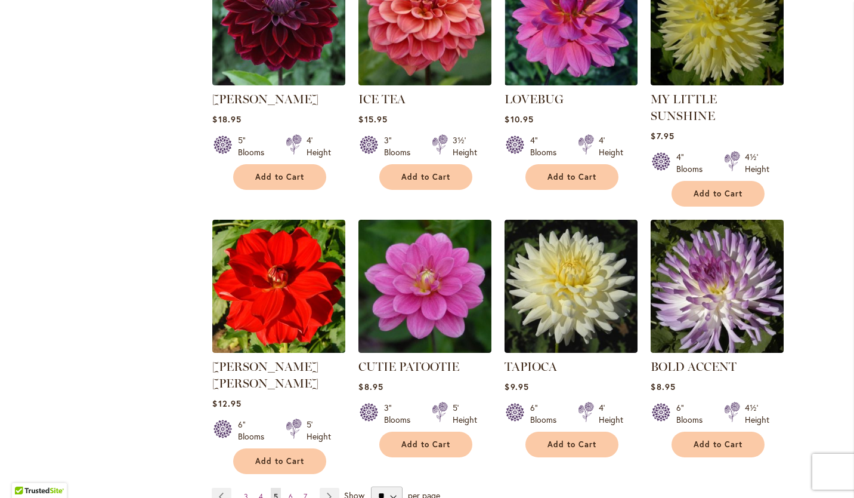
scroll to position [1086, 0]
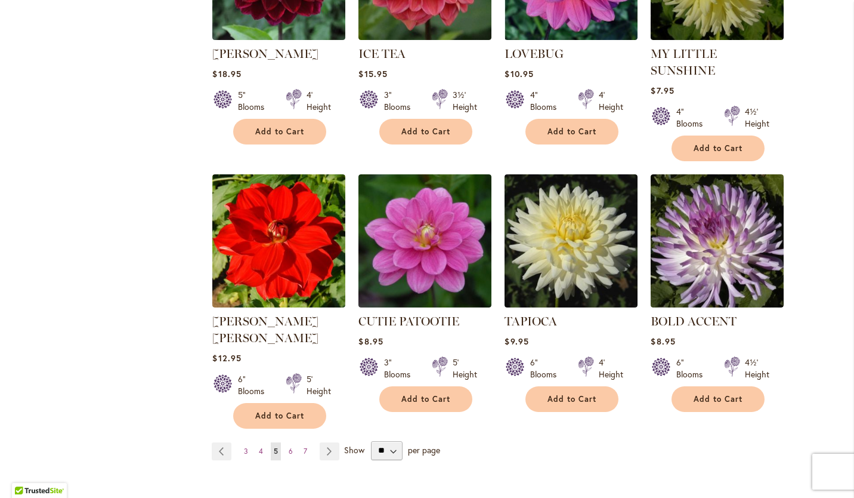
click at [289, 446] on span "6" at bounding box center [291, 450] width 4 height 9
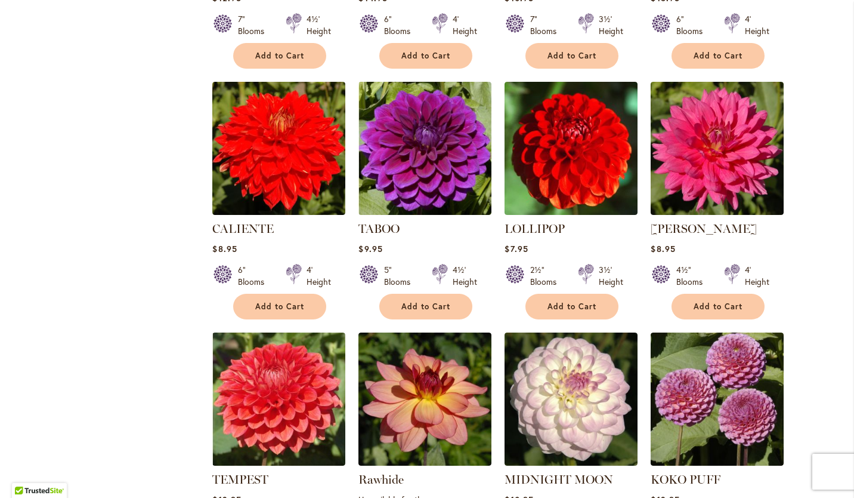
scroll to position [1039, 0]
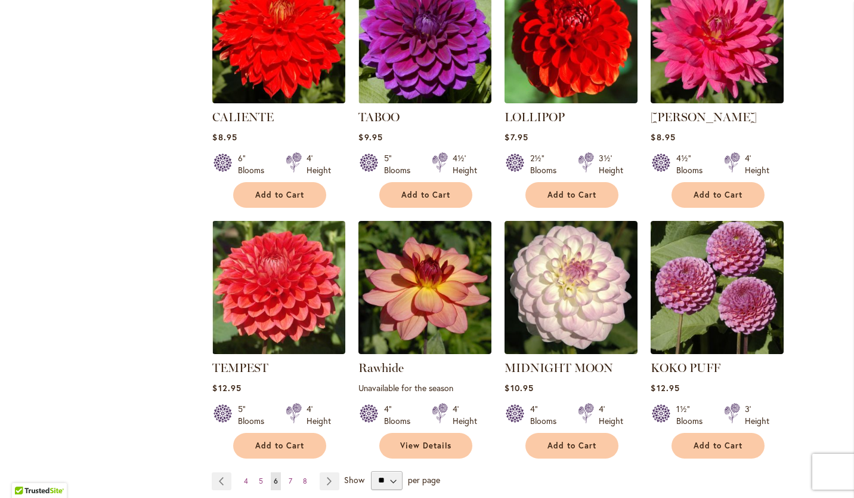
click at [289, 476] on span "7" at bounding box center [291, 480] width 4 height 9
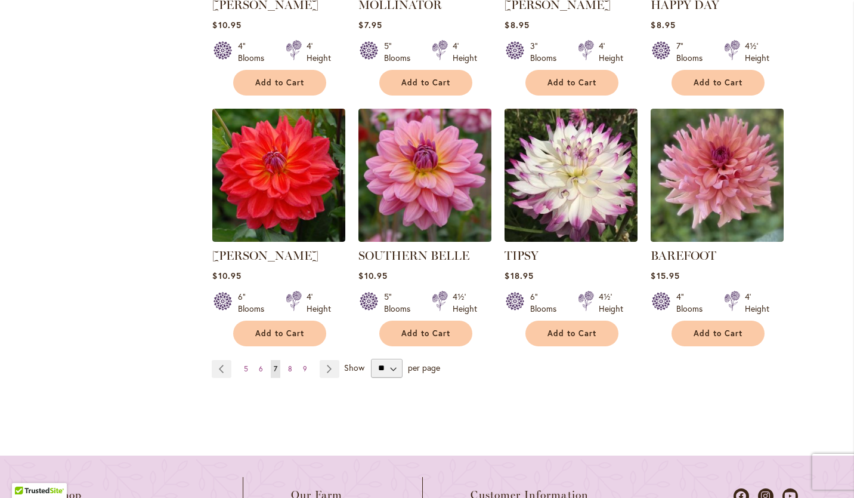
scroll to position [1177, 0]
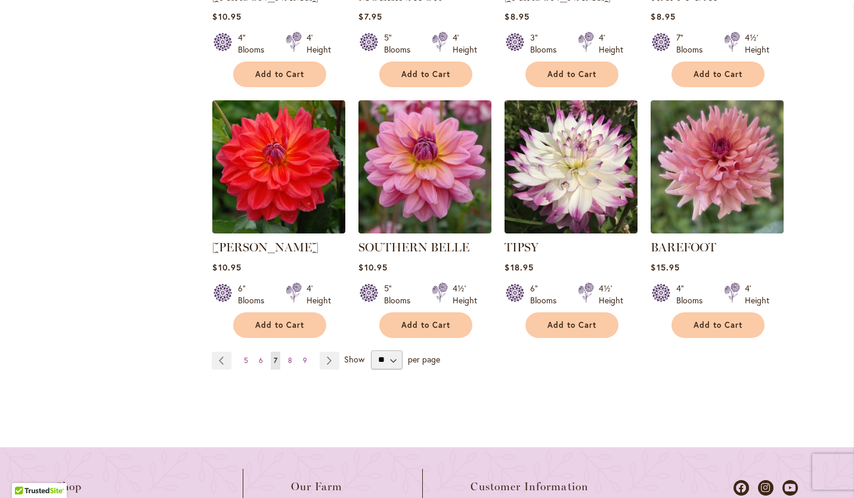
click at [288, 356] on span "8" at bounding box center [290, 360] width 4 height 9
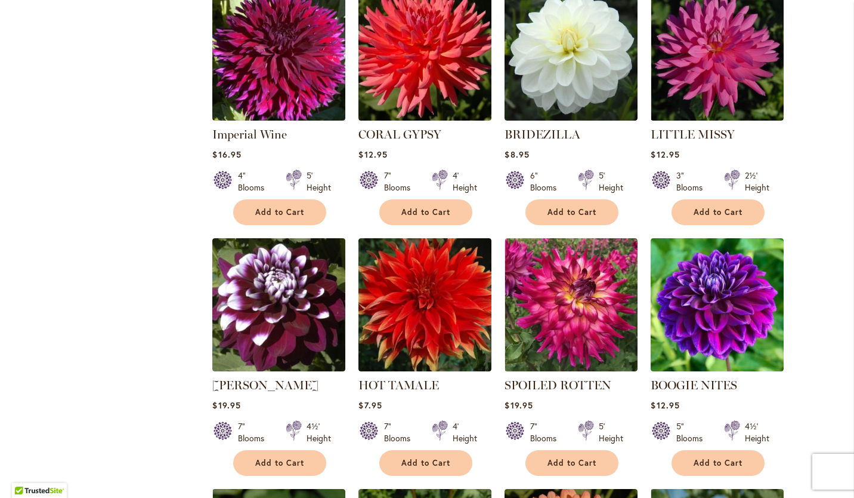
scroll to position [763, 0]
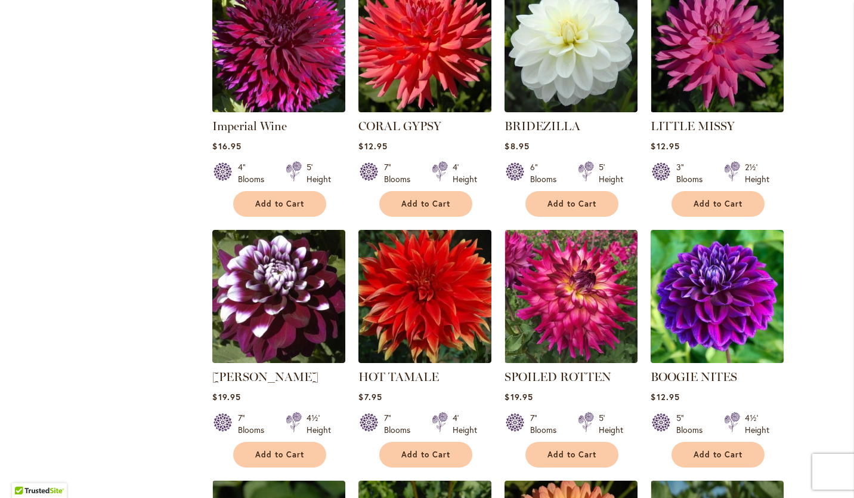
click at [843, 291] on div "Skip to Content Gift Shop & Office Open - Monday-Friday 9-4:30pm / Gift Shop Op…" at bounding box center [427, 239] width 854 height 1935
drag, startPoint x: 843, startPoint y: 291, endPoint x: 844, endPoint y: 362, distance: 71.0
click at [844, 362] on div "Skip to Content Gift Shop & Office Open - Monday-Friday 9-4:30pm / Gift Shop Op…" at bounding box center [427, 239] width 854 height 1935
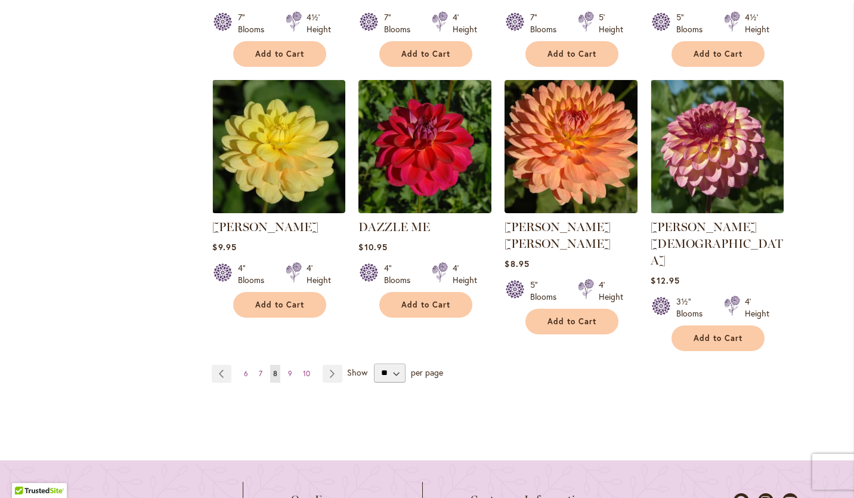
scroll to position [1194, 0]
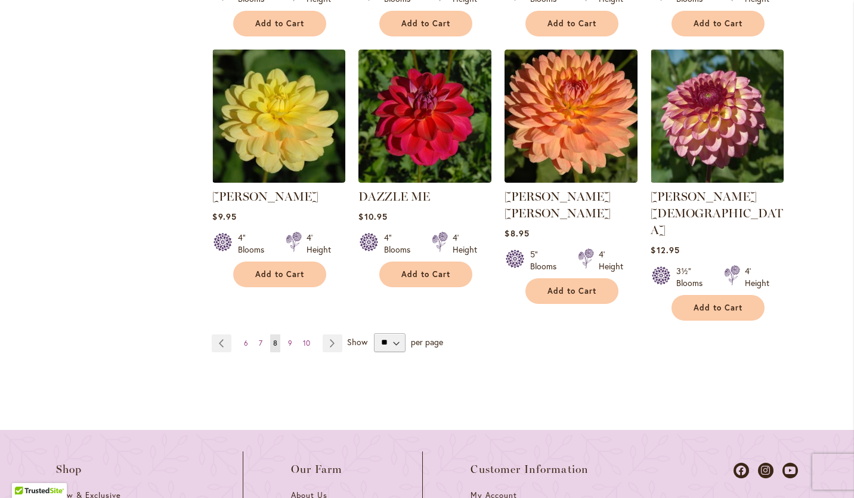
click at [288, 338] on span "9" at bounding box center [290, 342] width 4 height 9
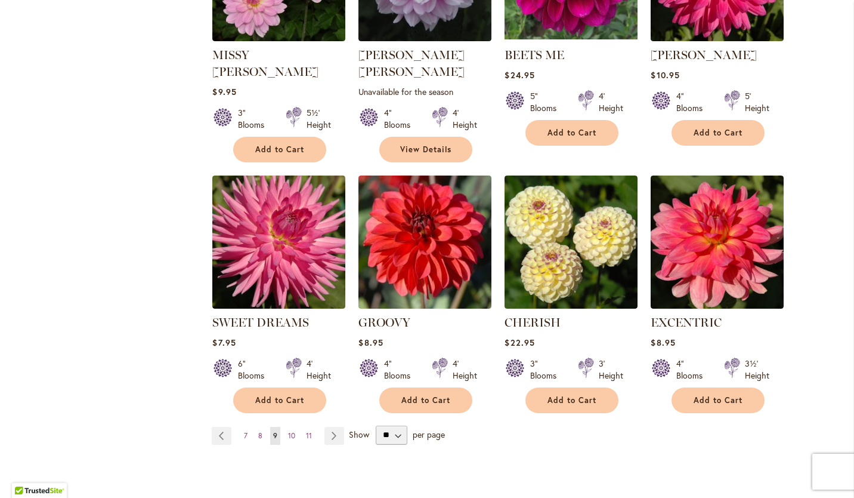
scroll to position [1088, 0]
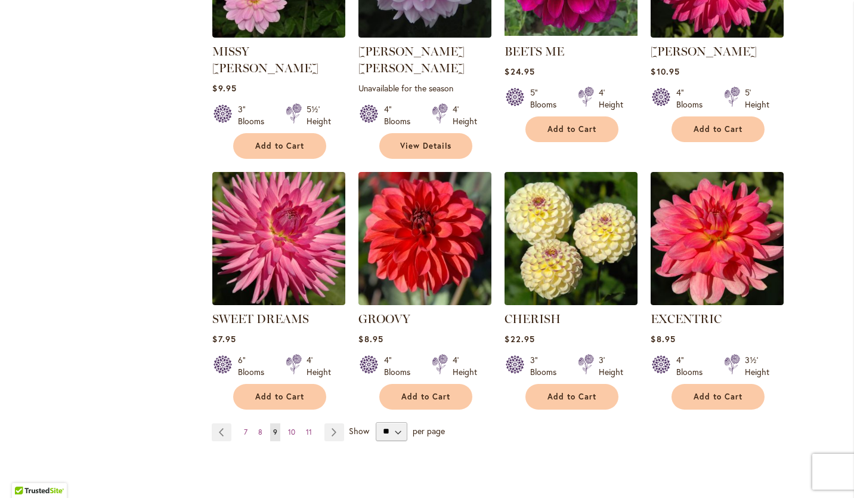
click at [289, 427] on span "10" at bounding box center [291, 431] width 7 height 9
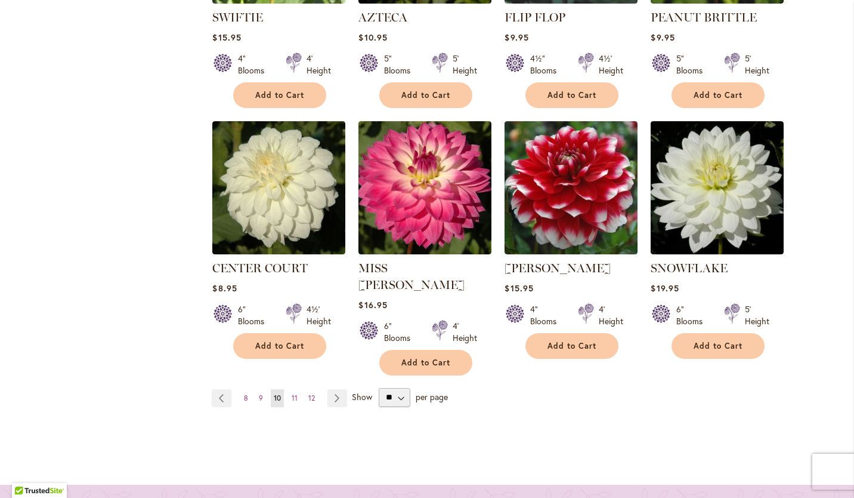
scroll to position [1254, 0]
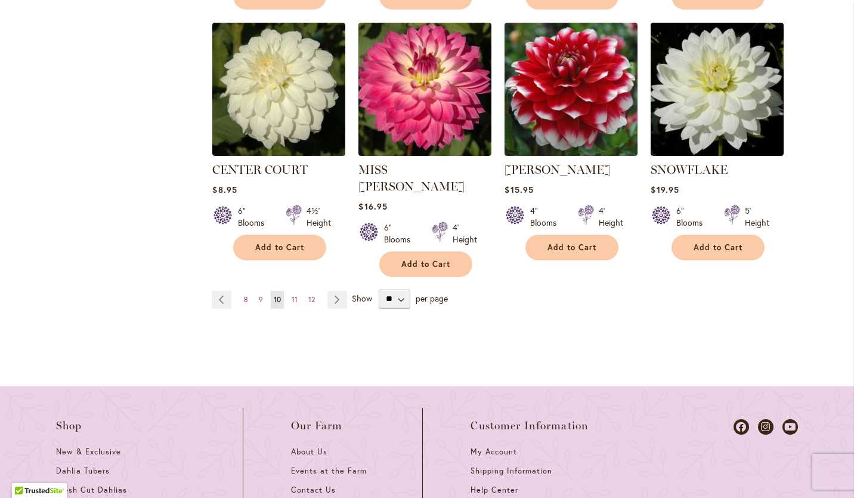
click at [292, 295] on span "11" at bounding box center [295, 299] width 6 height 9
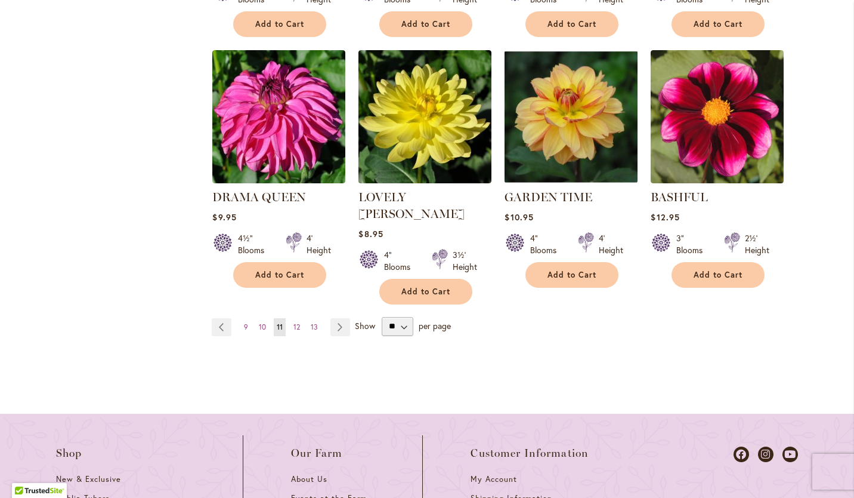
scroll to position [1240, 0]
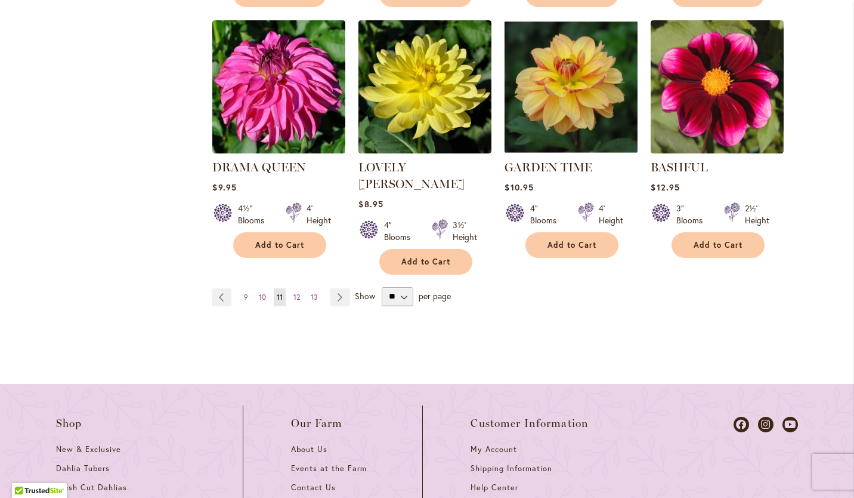
click at [294, 292] on span "12" at bounding box center [297, 296] width 7 height 9
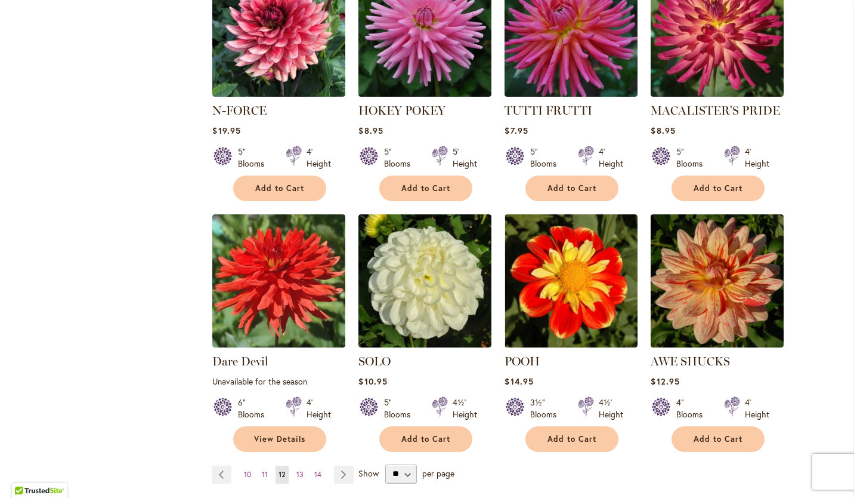
scroll to position [1134, 0]
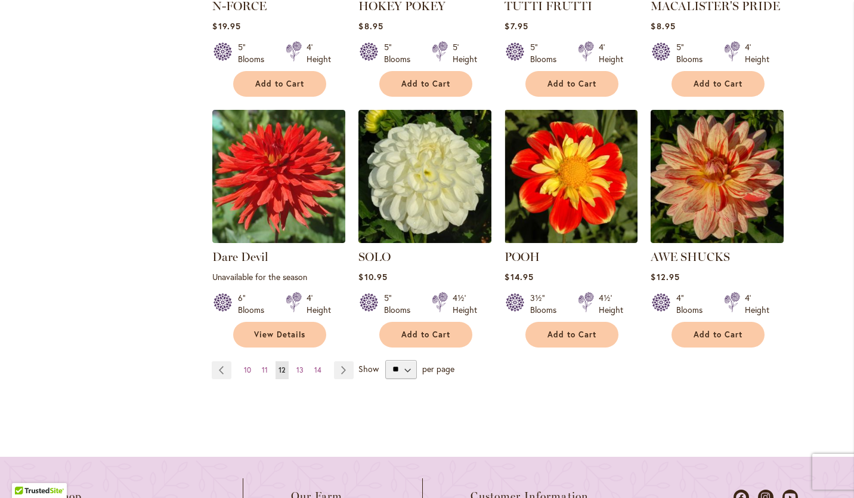
click at [297, 368] on span "13" at bounding box center [300, 369] width 7 height 9
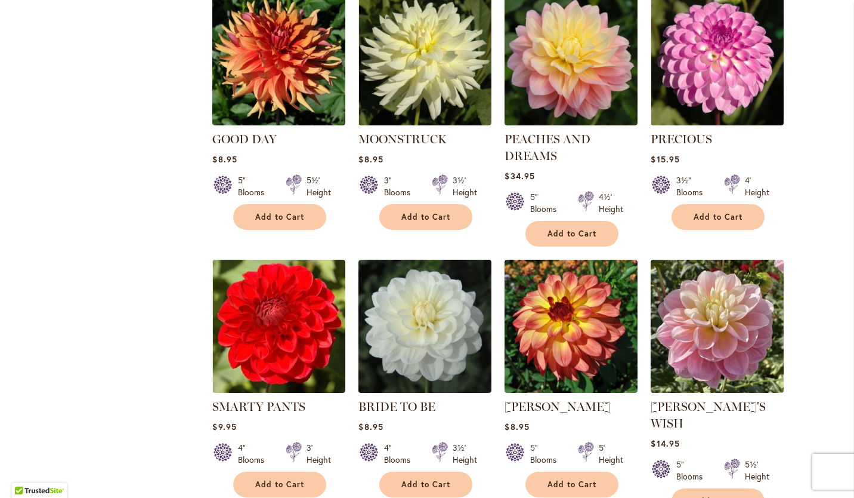
scroll to position [1078, 0]
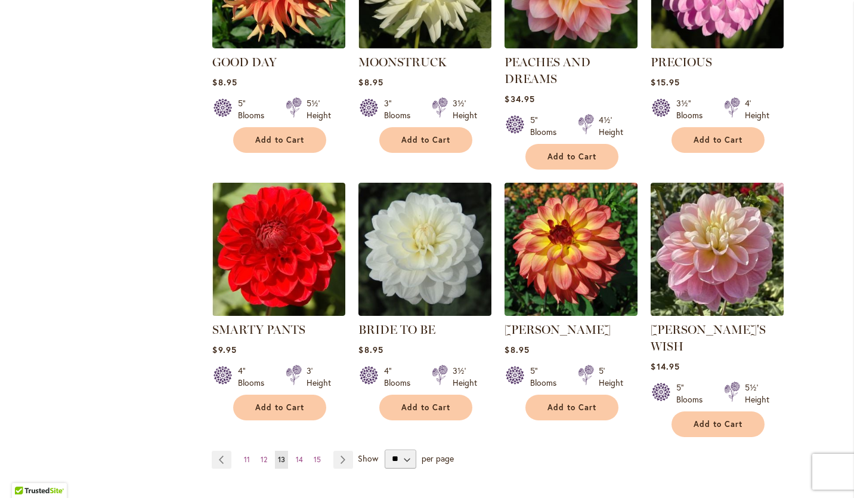
drag, startPoint x: 294, startPoint y: 440, endPoint x: 291, endPoint y: 412, distance: 28.2
click at [296, 455] on span "14" at bounding box center [299, 459] width 7 height 9
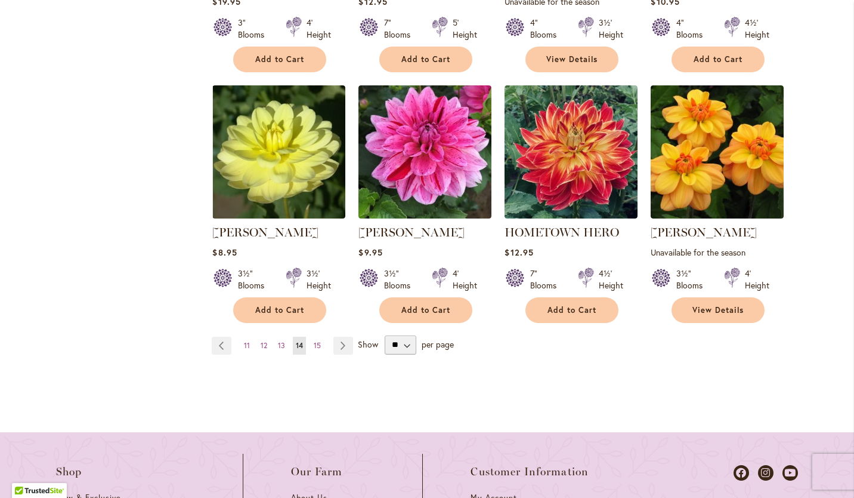
scroll to position [1209, 0]
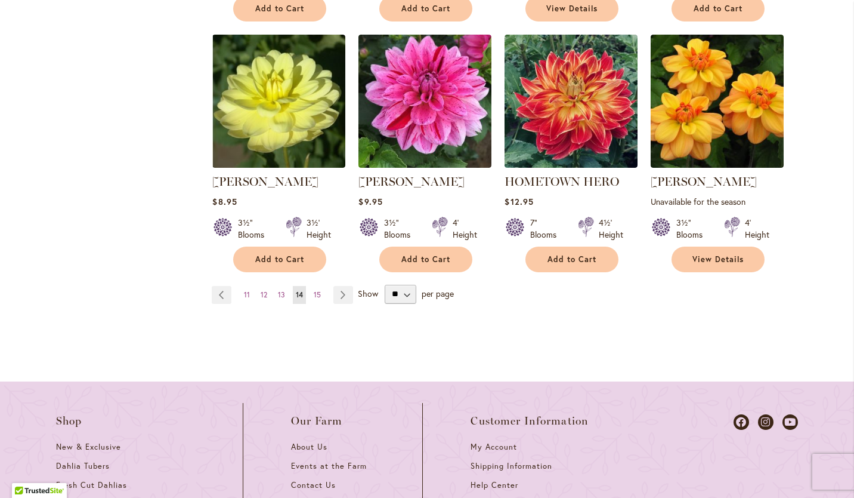
drag, startPoint x: 314, startPoint y: 292, endPoint x: 331, endPoint y: 289, distance: 16.4
click at [314, 292] on span "15" at bounding box center [317, 294] width 7 height 9
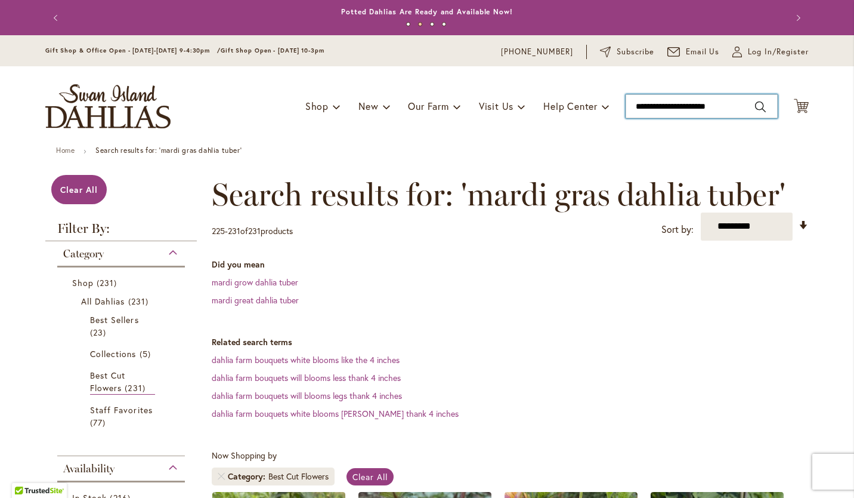
click at [739, 102] on input "**********" at bounding box center [702, 106] width 152 height 24
type input "*"
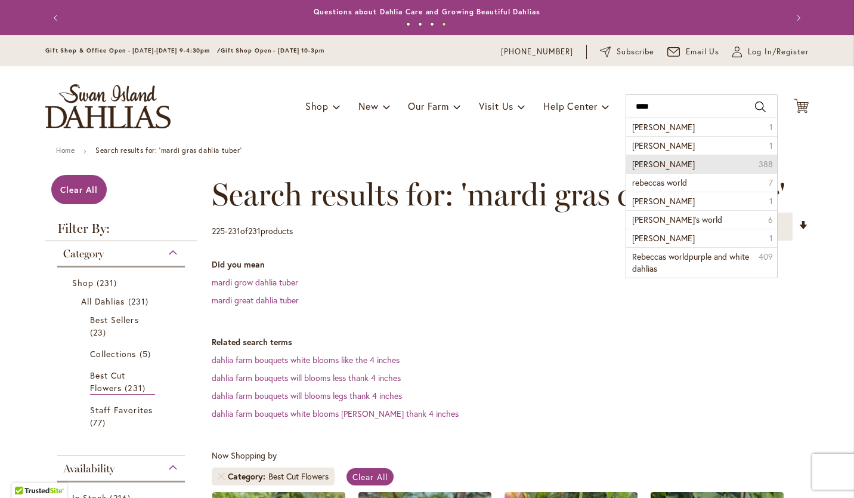
click at [675, 163] on span "rebecca lynn dahlia" at bounding box center [664, 163] width 63 height 11
type input "**********"
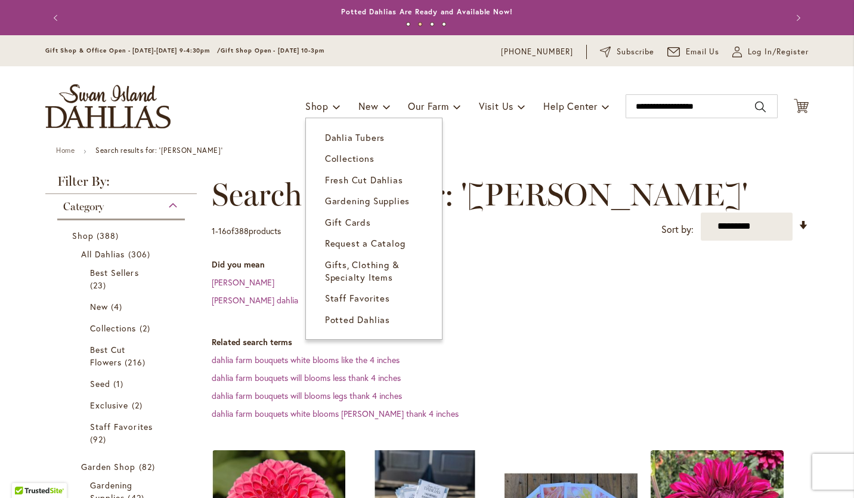
click at [337, 138] on span "Dahlia Tubers" at bounding box center [355, 137] width 60 height 12
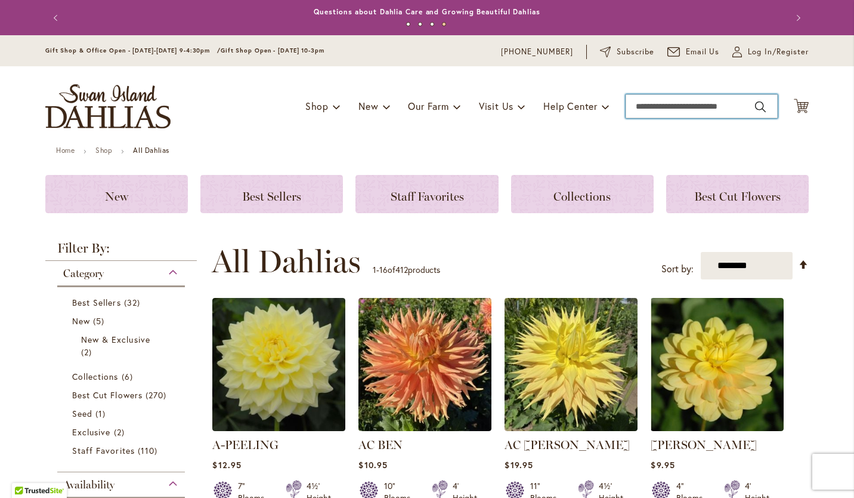
click at [660, 103] on input "Search" at bounding box center [702, 106] width 152 height 24
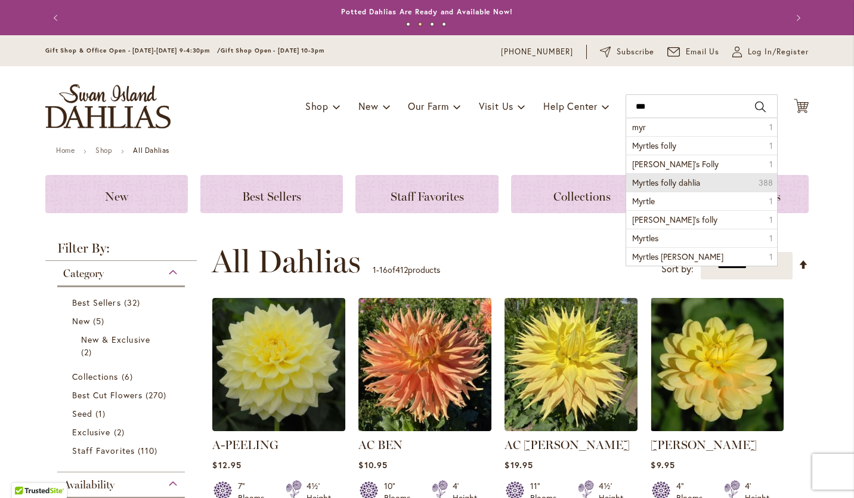
click at [644, 183] on span "Myrtles folly dahlia" at bounding box center [667, 182] width 68 height 11
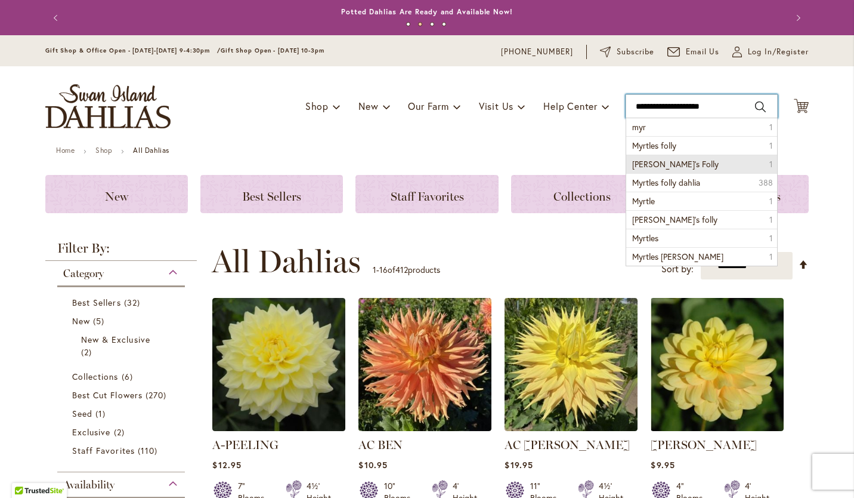
type input "**********"
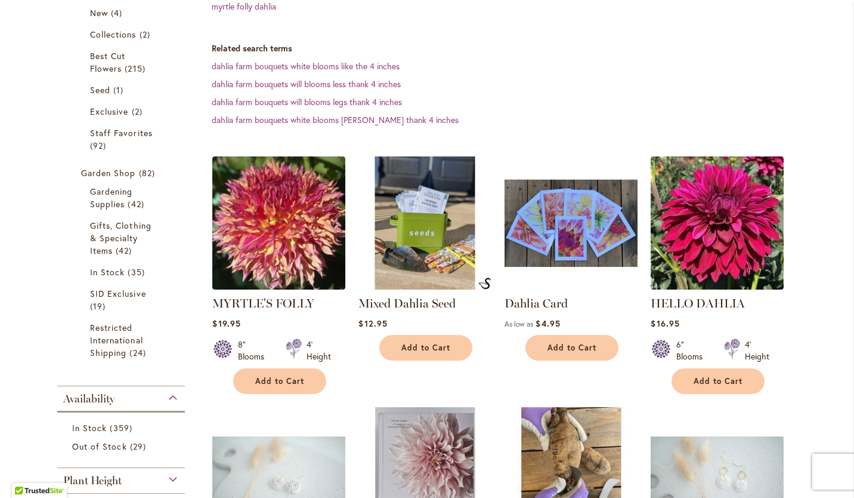
scroll to position [121, 0]
